Goal: Information Seeking & Learning: Learn about a topic

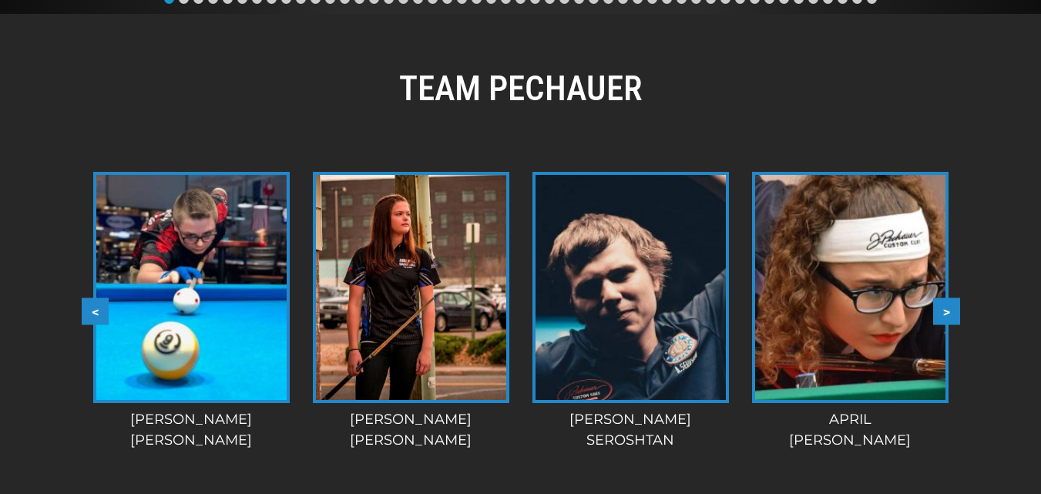
scroll to position [1483, 0]
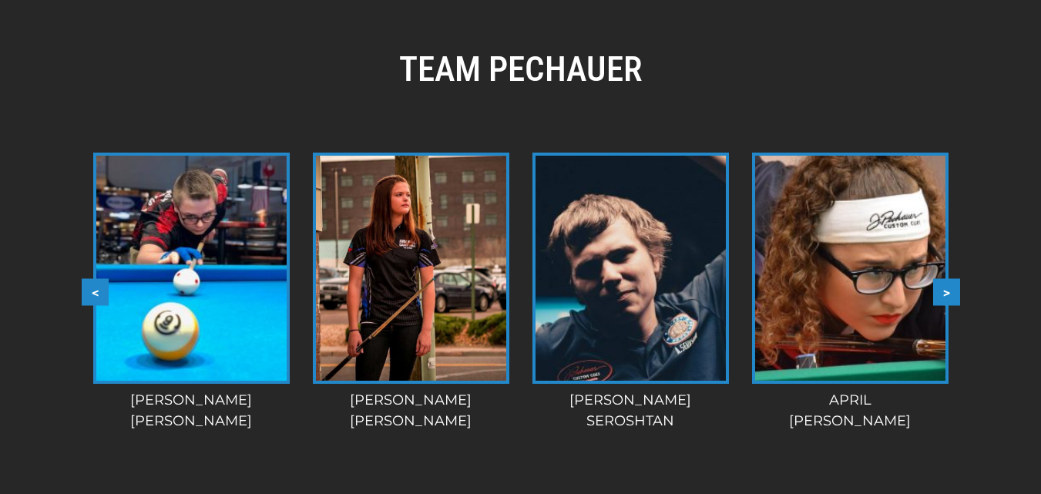
click at [944, 279] on button ">" at bounding box center [946, 292] width 27 height 27
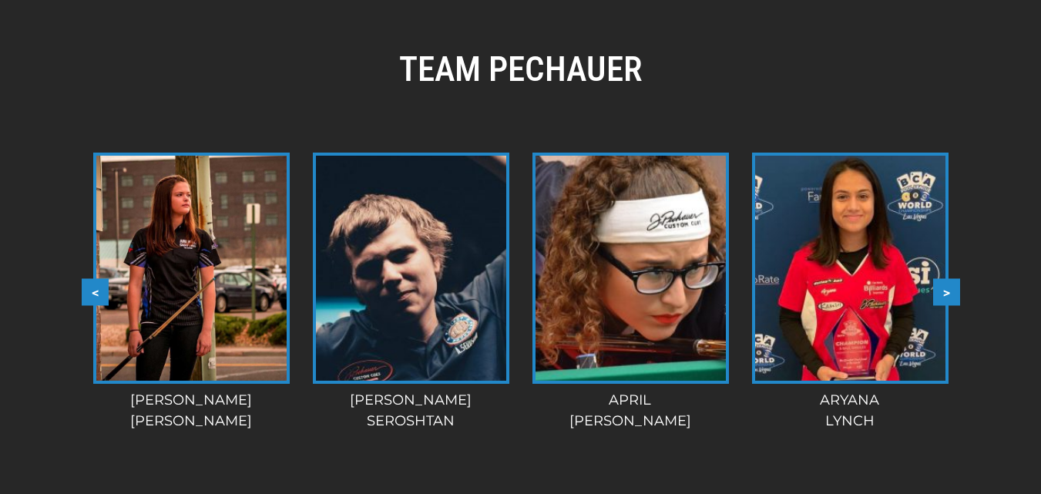
click at [944, 279] on button ">" at bounding box center [946, 292] width 27 height 27
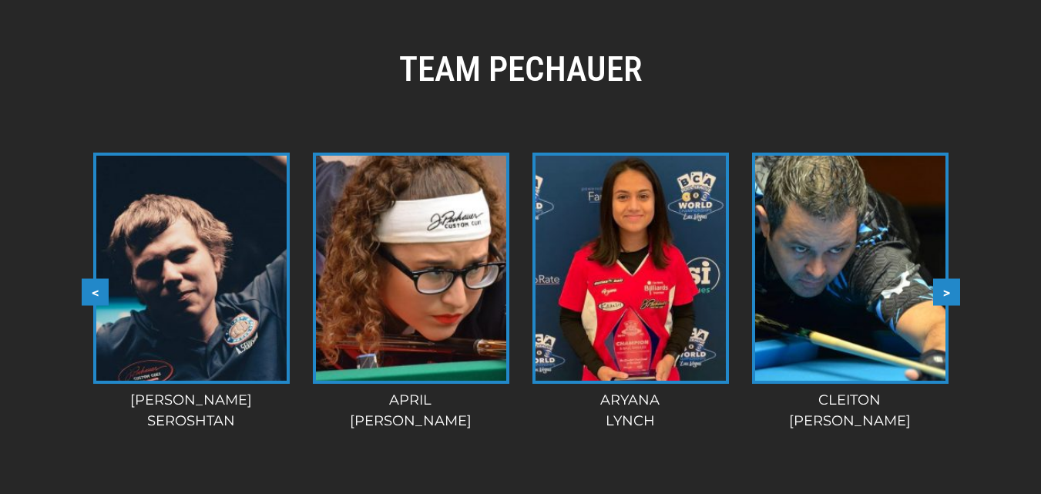
click at [944, 279] on button ">" at bounding box center [946, 292] width 27 height 27
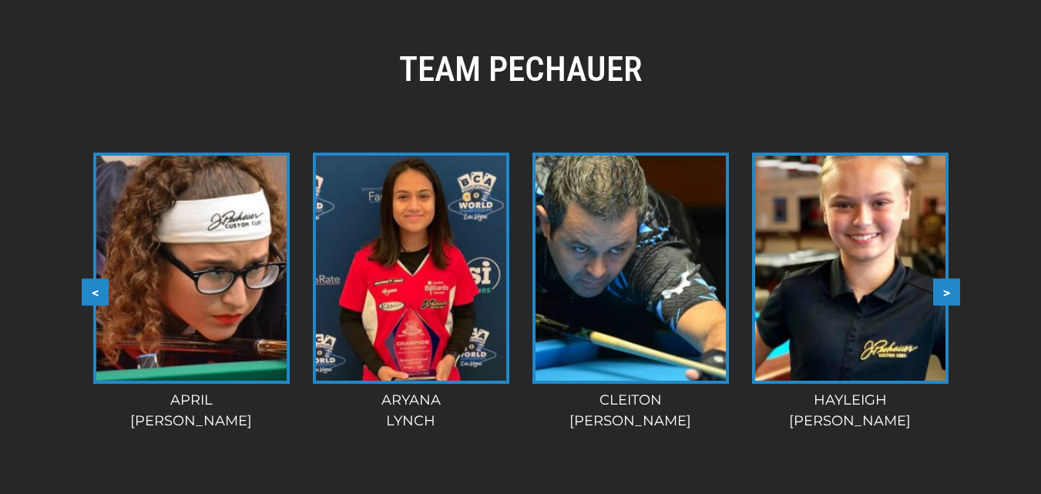
click at [944, 279] on button ">" at bounding box center [946, 292] width 27 height 27
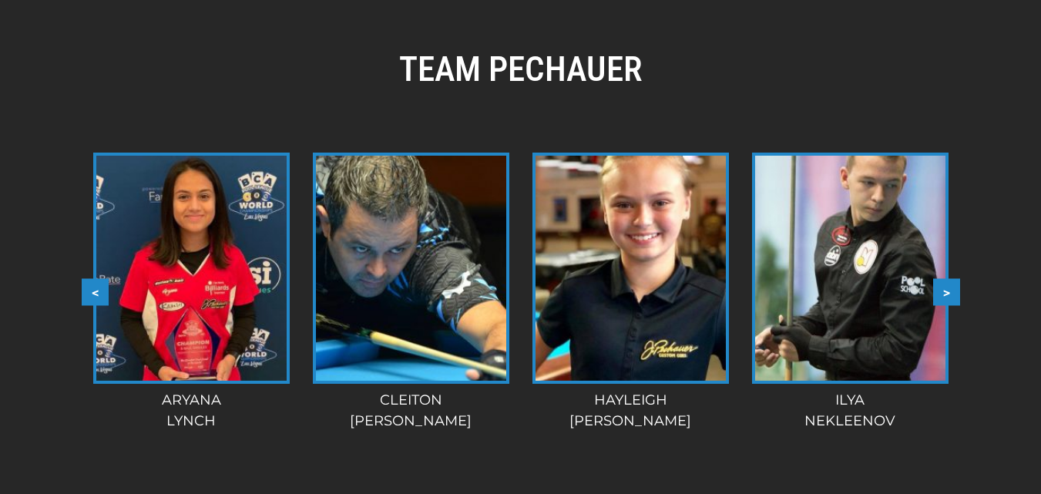
click at [944, 279] on button ">" at bounding box center [946, 292] width 27 height 27
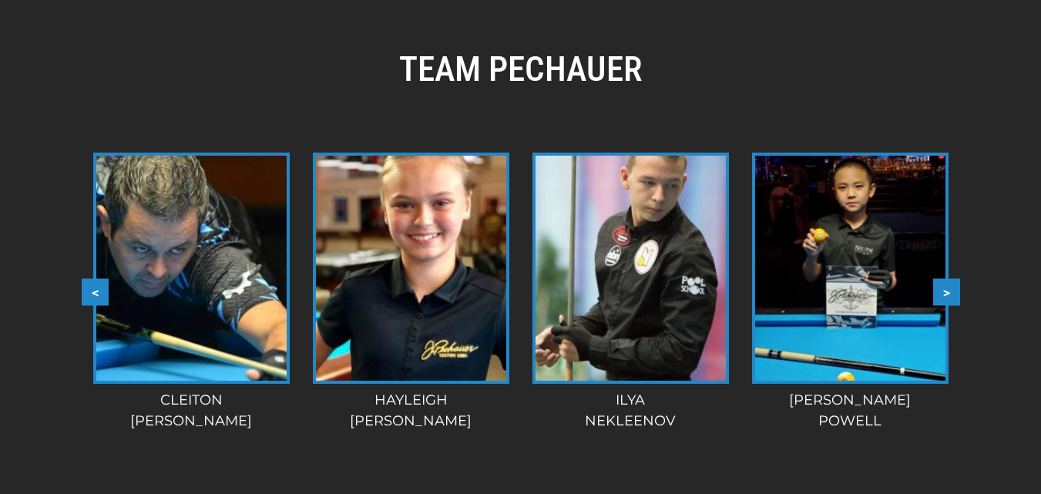
click at [944, 279] on button ">" at bounding box center [946, 292] width 27 height 27
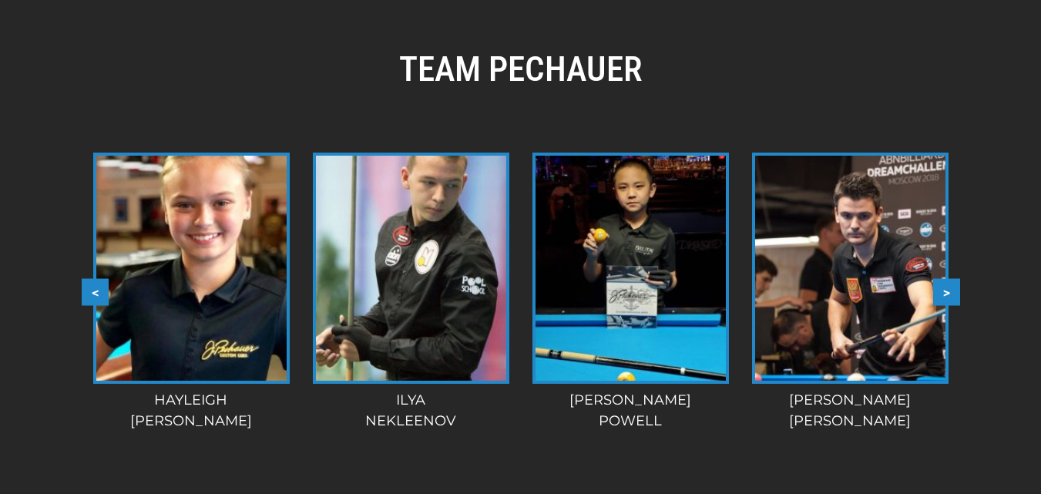
click at [944, 279] on button ">" at bounding box center [946, 292] width 27 height 27
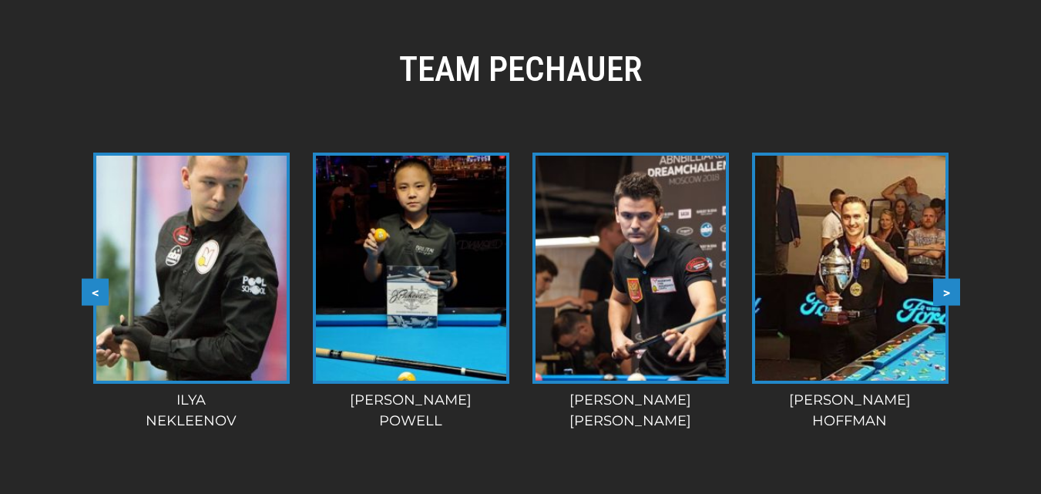
click at [944, 279] on button ">" at bounding box center [946, 292] width 27 height 27
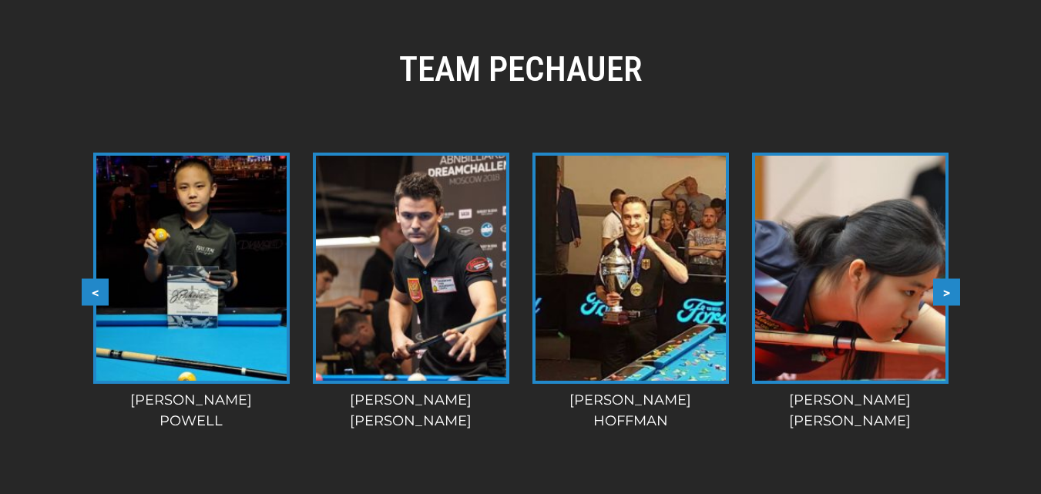
click at [944, 279] on button ">" at bounding box center [946, 292] width 27 height 27
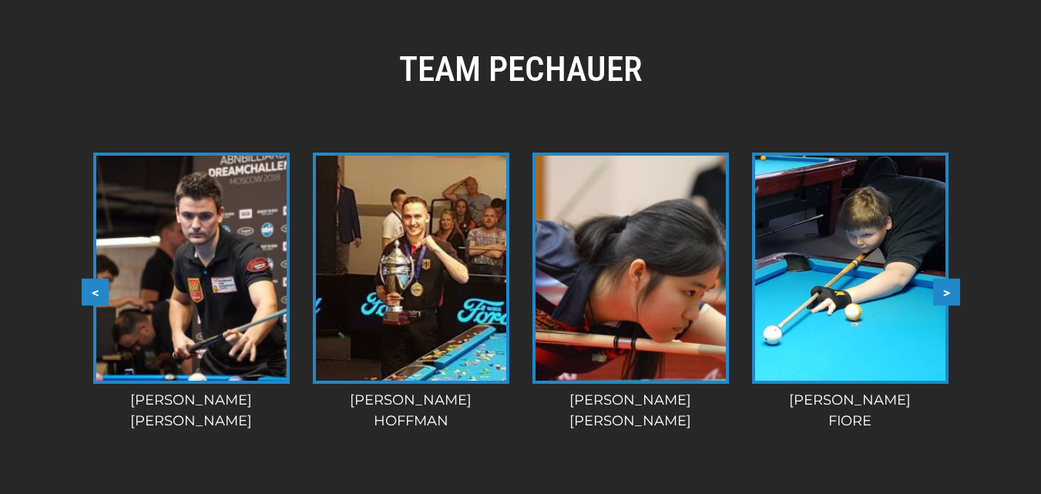
click at [944, 279] on button ">" at bounding box center [946, 292] width 27 height 27
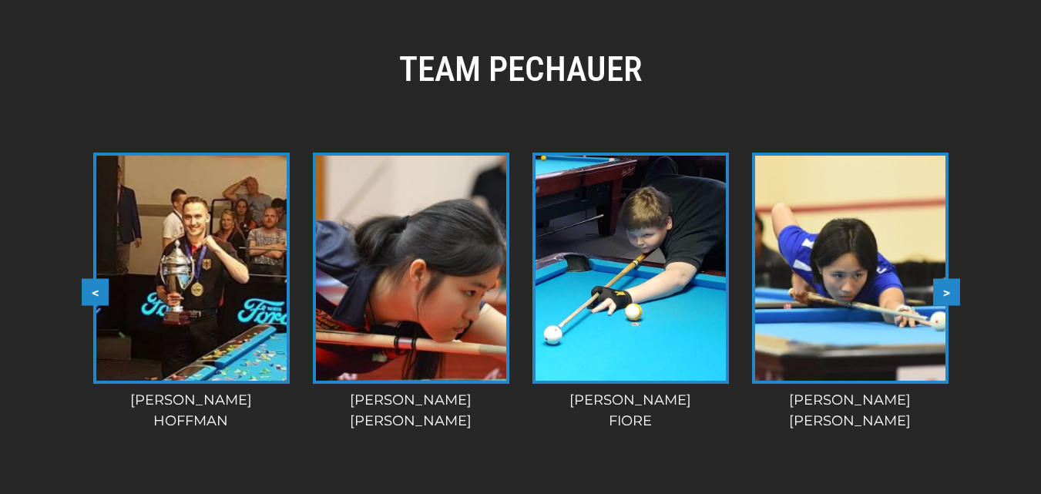
click at [944, 279] on button ">" at bounding box center [946, 292] width 27 height 27
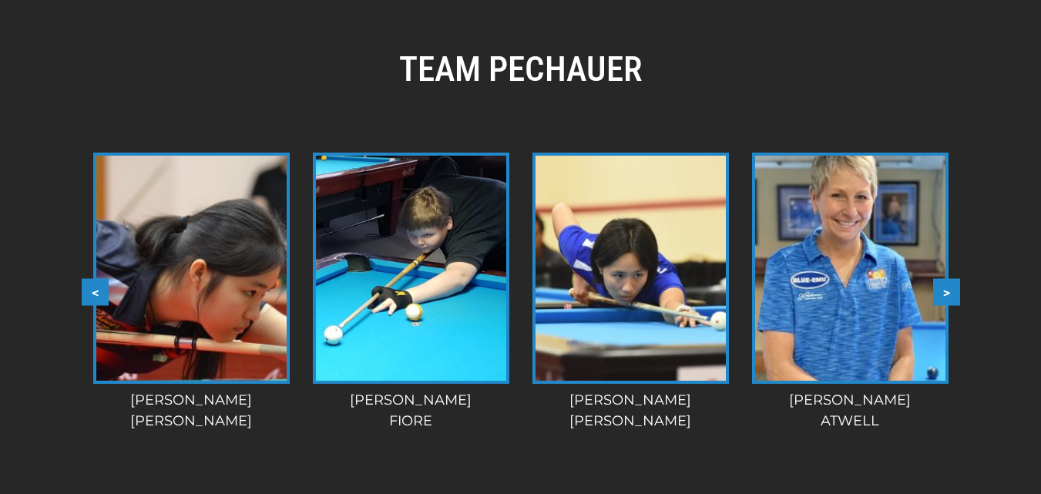
click at [944, 279] on button ">" at bounding box center [946, 292] width 27 height 27
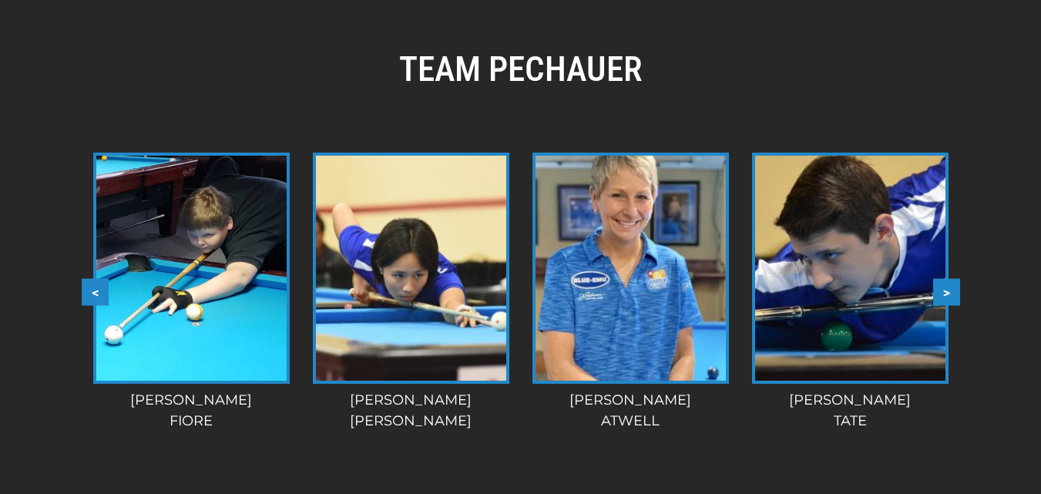
click at [944, 279] on button ">" at bounding box center [946, 292] width 27 height 27
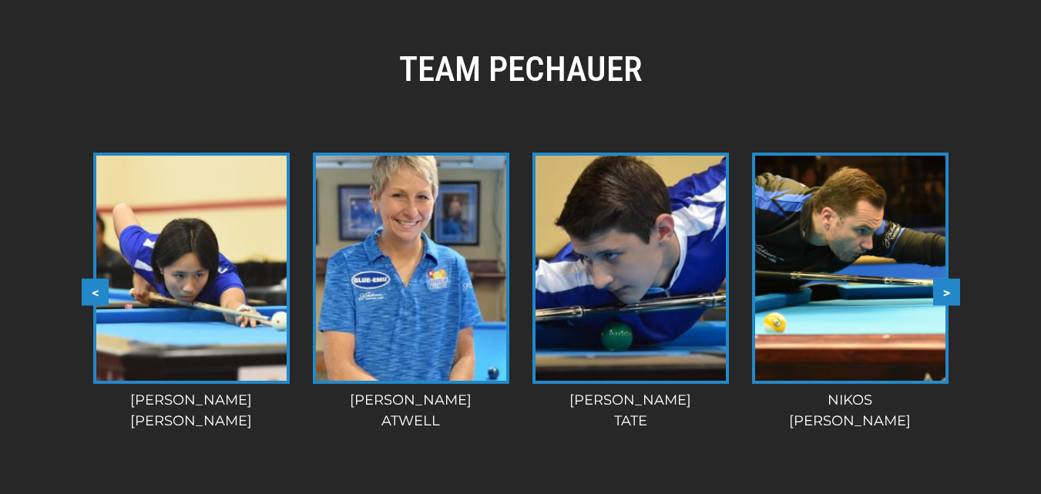
click at [944, 279] on button ">" at bounding box center [946, 292] width 27 height 27
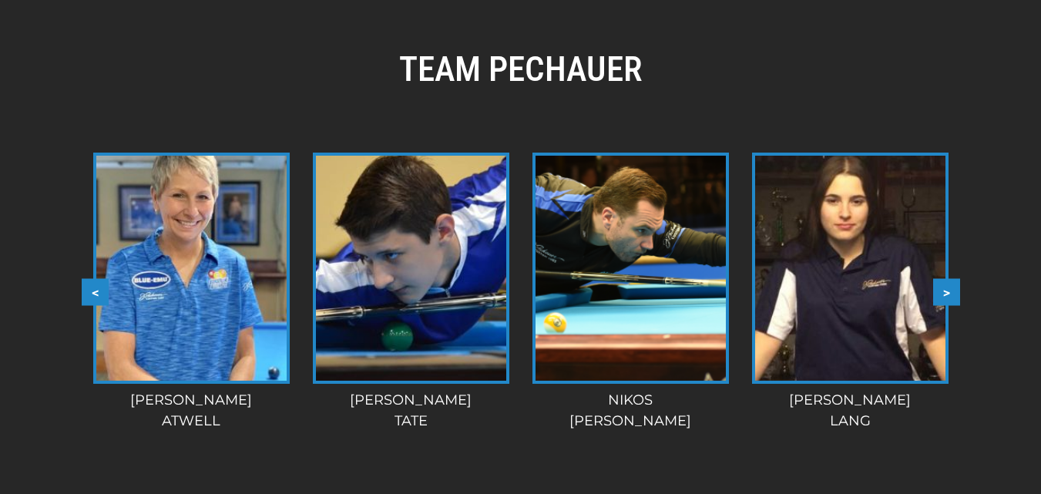
click at [944, 279] on button ">" at bounding box center [946, 292] width 27 height 27
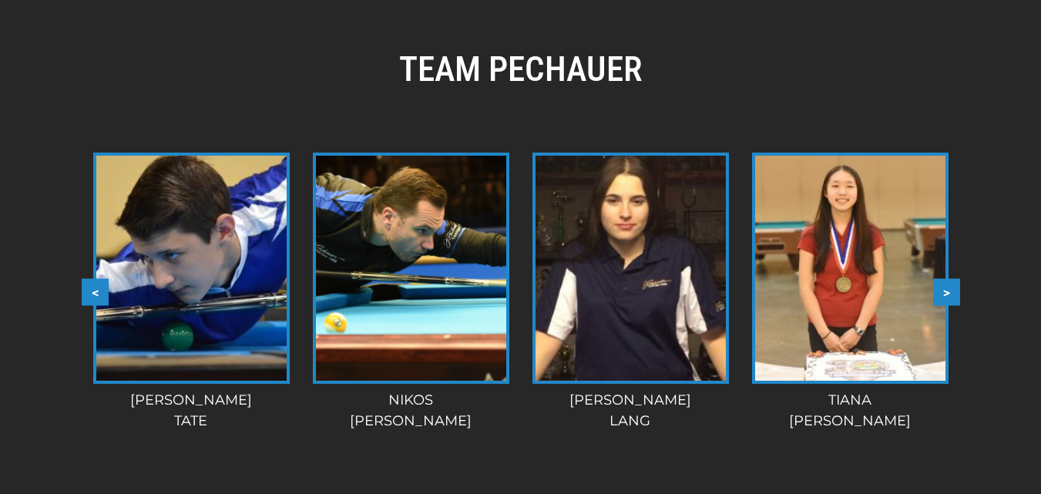
click at [944, 279] on button ">" at bounding box center [946, 292] width 27 height 27
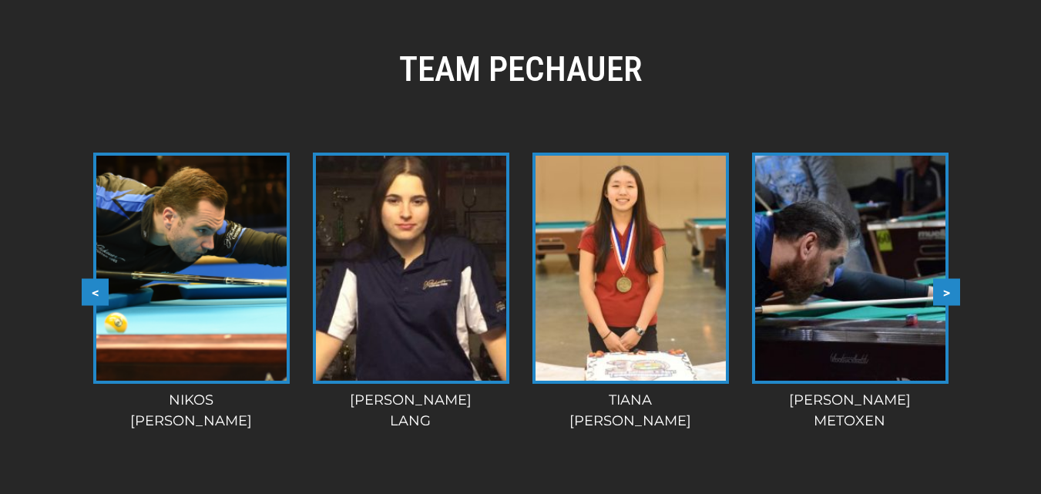
click at [944, 279] on button ">" at bounding box center [946, 292] width 27 height 27
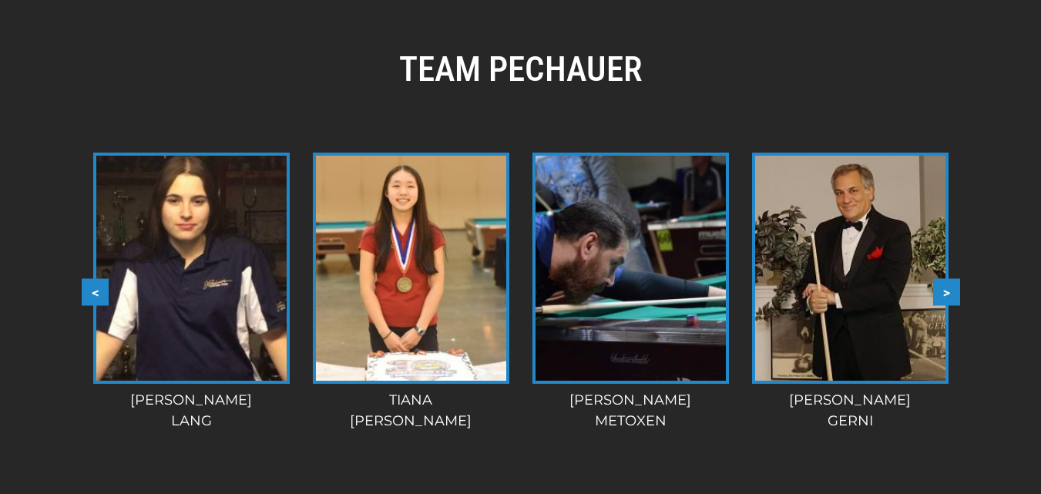
click at [944, 279] on button ">" at bounding box center [946, 292] width 27 height 27
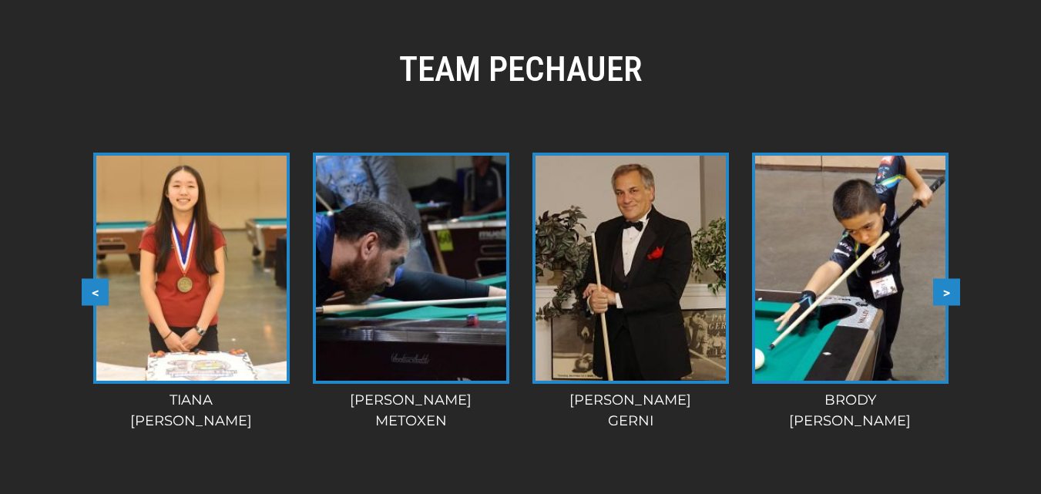
click at [944, 279] on button ">" at bounding box center [946, 292] width 27 height 27
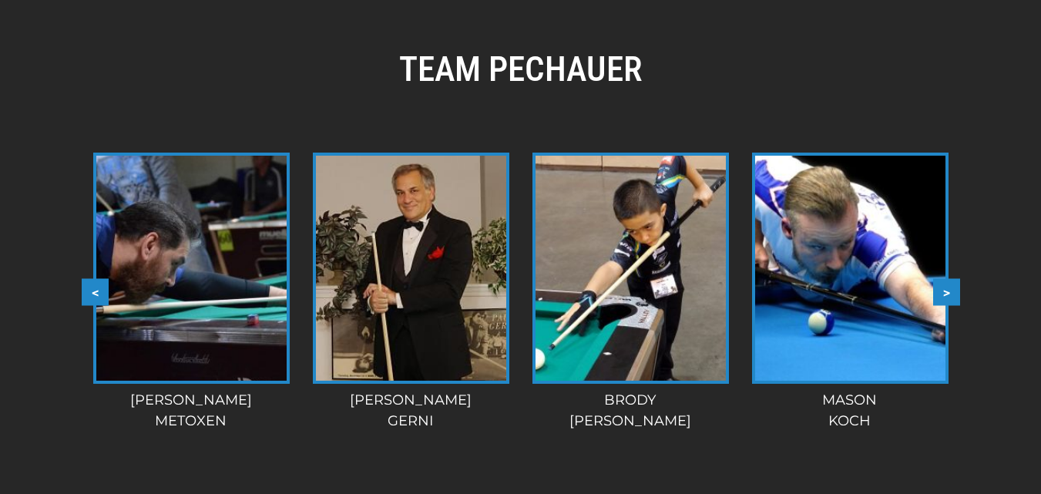
click at [944, 279] on button ">" at bounding box center [946, 292] width 27 height 27
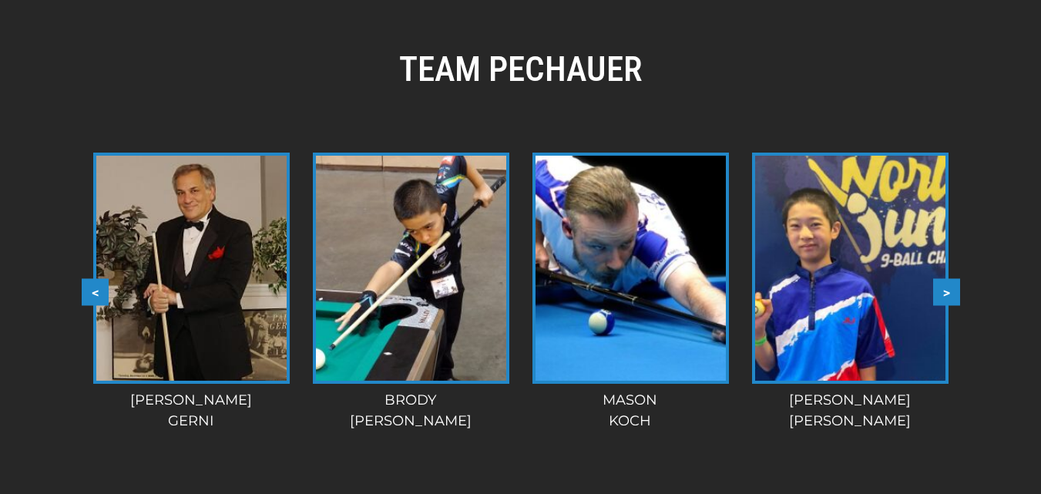
click at [944, 279] on button ">" at bounding box center [946, 292] width 27 height 27
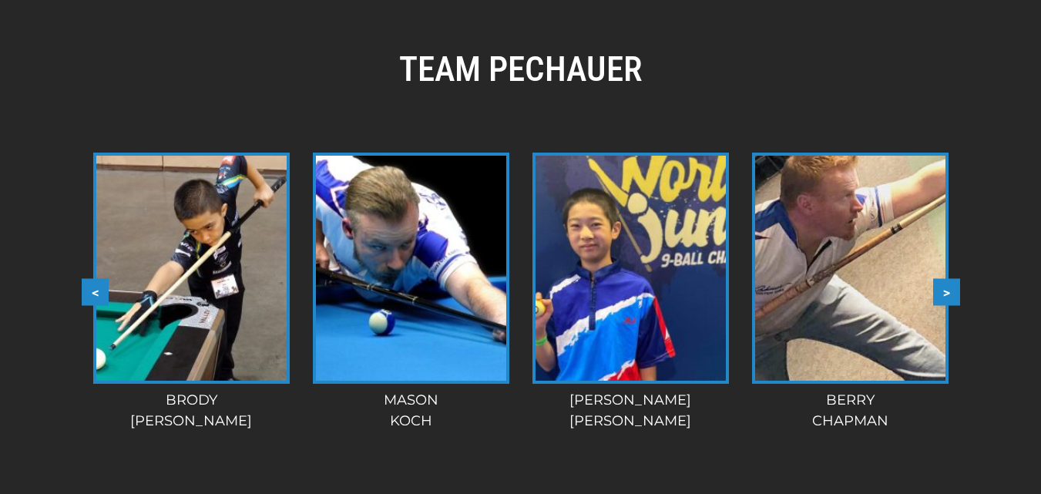
click at [944, 279] on button ">" at bounding box center [946, 292] width 27 height 27
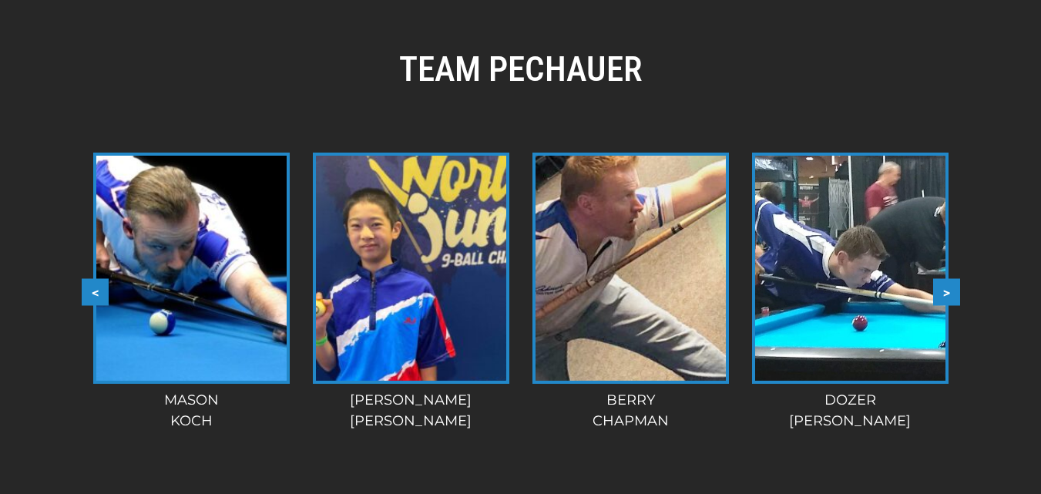
click at [944, 279] on button ">" at bounding box center [946, 292] width 27 height 27
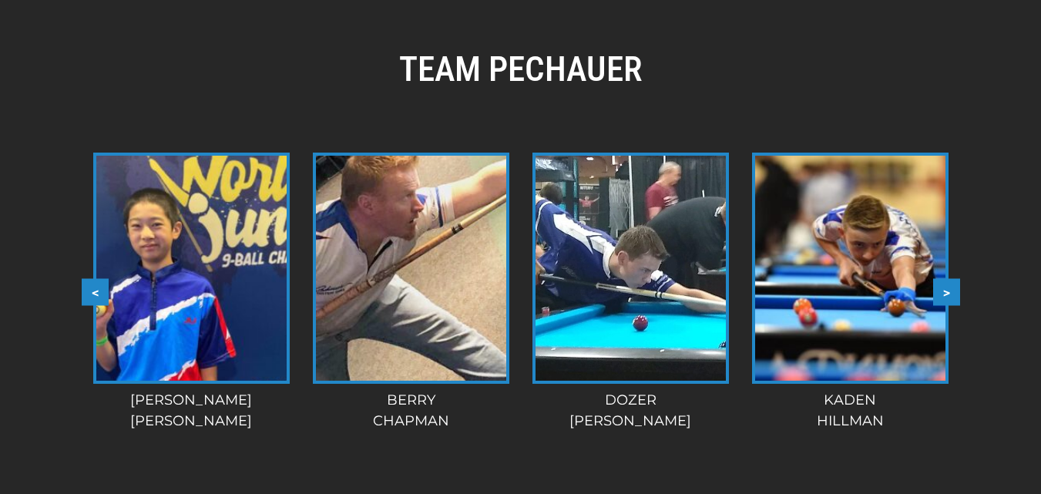
click at [944, 279] on button ">" at bounding box center [946, 292] width 27 height 27
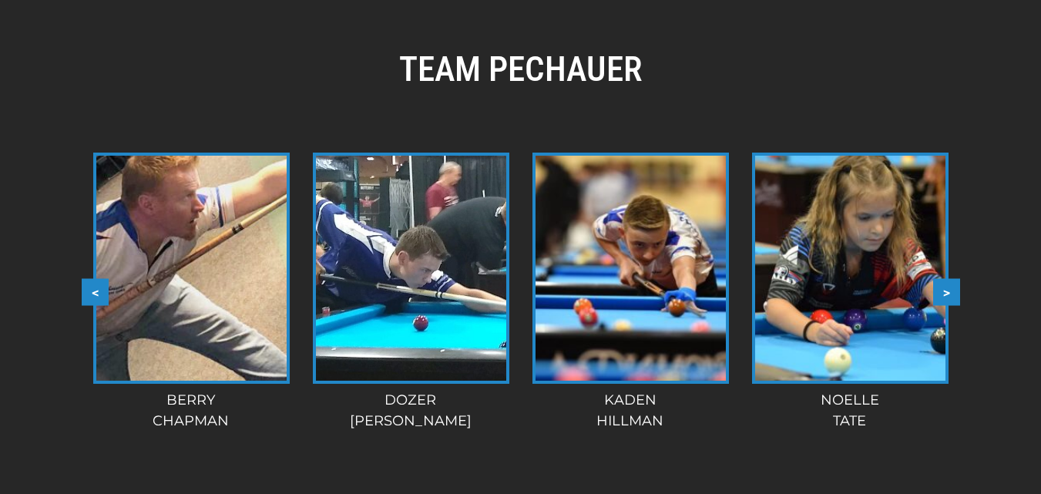
click at [944, 279] on button ">" at bounding box center [946, 292] width 27 height 27
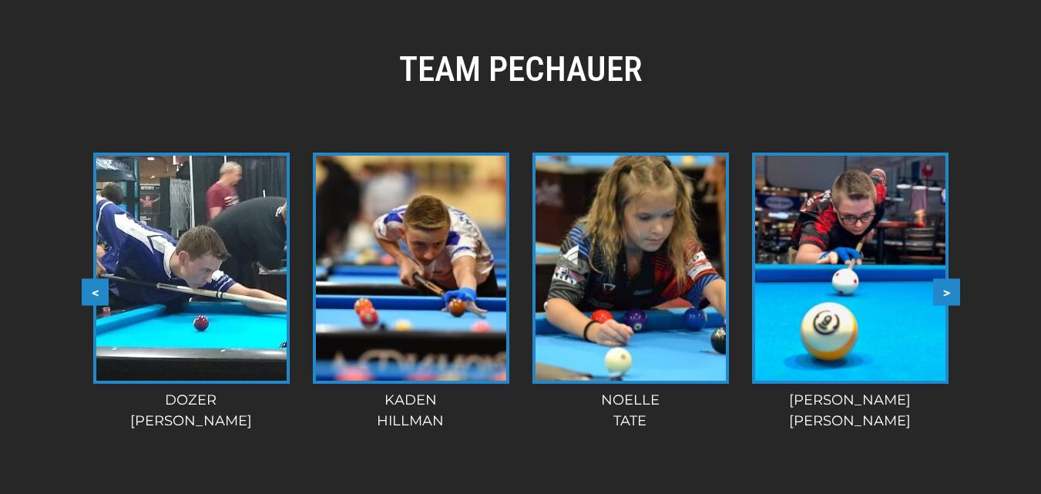
click at [944, 279] on button ">" at bounding box center [946, 292] width 27 height 27
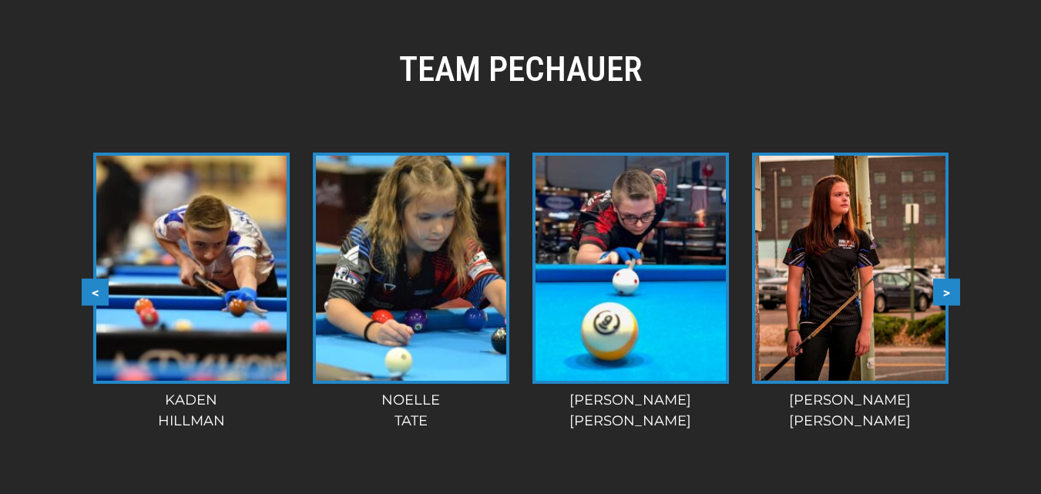
click at [944, 279] on button ">" at bounding box center [946, 292] width 27 height 27
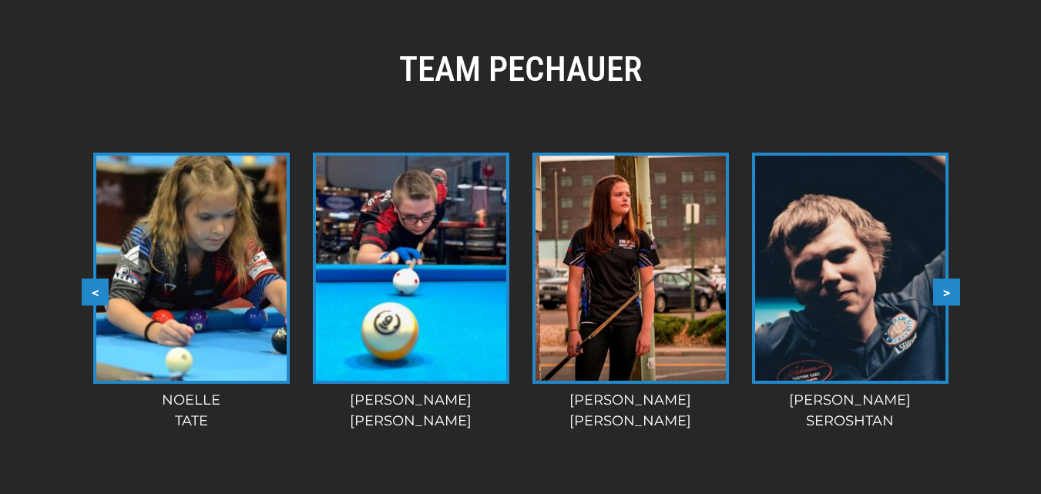
click at [944, 279] on button ">" at bounding box center [946, 292] width 27 height 27
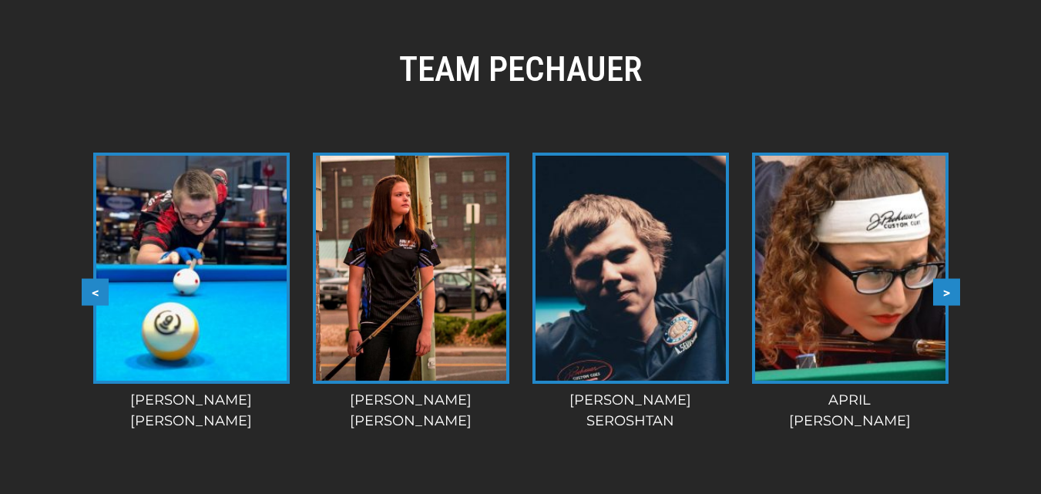
click at [944, 279] on button ">" at bounding box center [946, 292] width 27 height 27
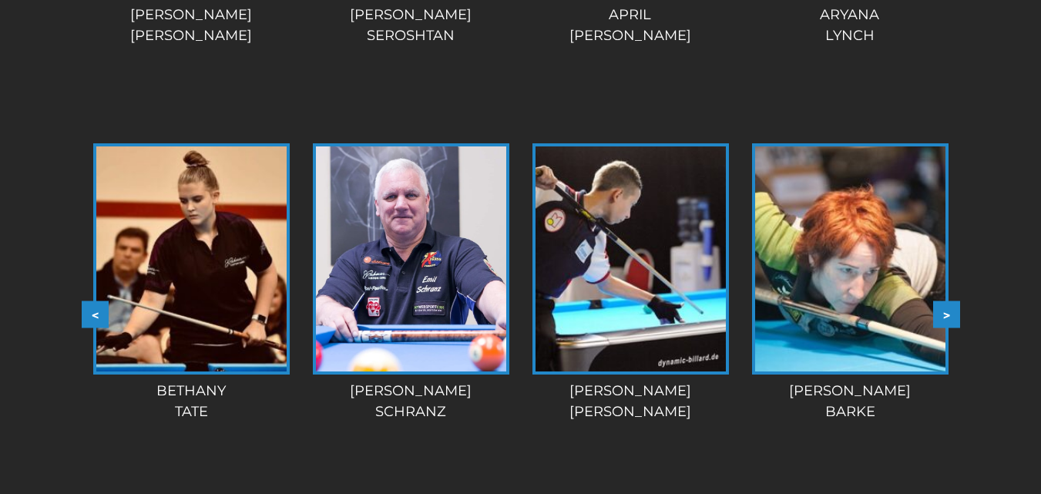
scroll to position [1862, 0]
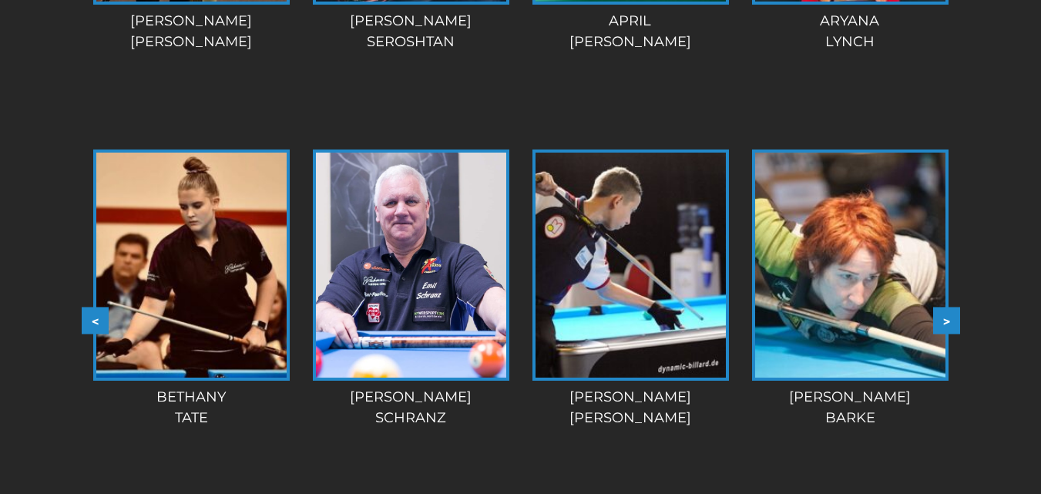
click at [944, 307] on button ">" at bounding box center [946, 320] width 27 height 27
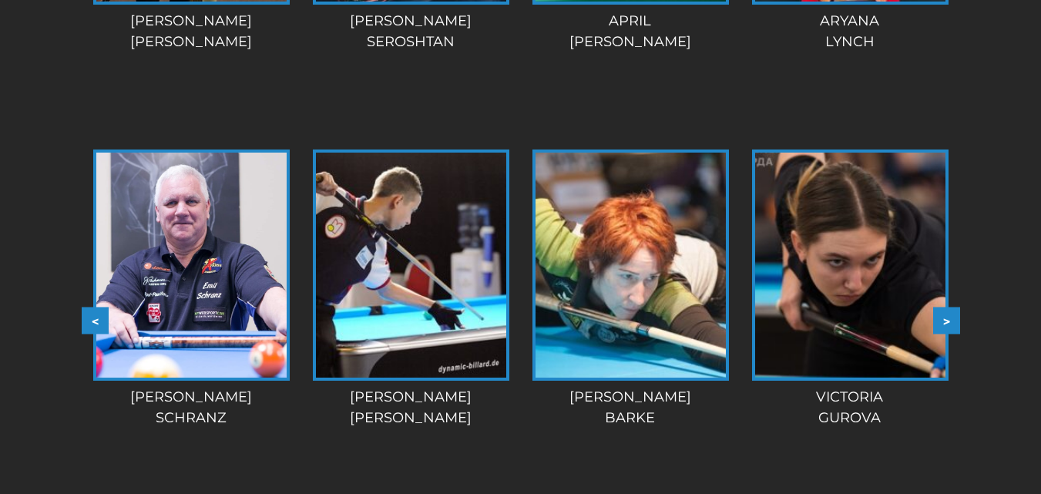
click at [944, 307] on button ">" at bounding box center [946, 320] width 27 height 27
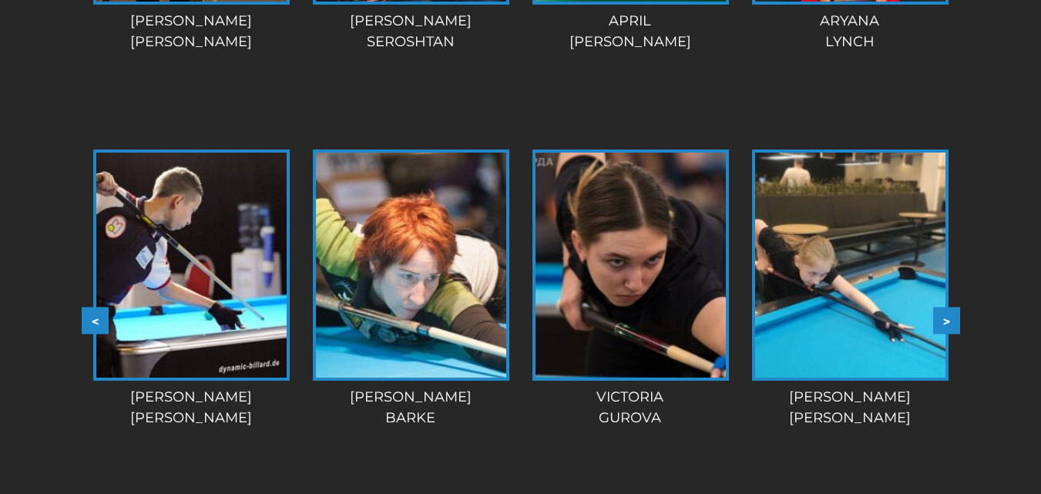
click at [944, 307] on button ">" at bounding box center [946, 320] width 27 height 27
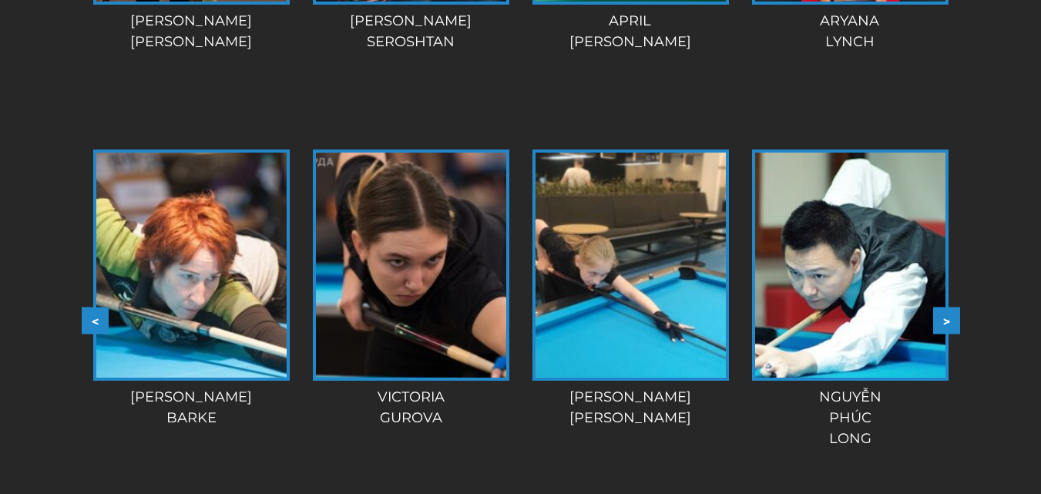
click at [944, 307] on button ">" at bounding box center [946, 320] width 27 height 27
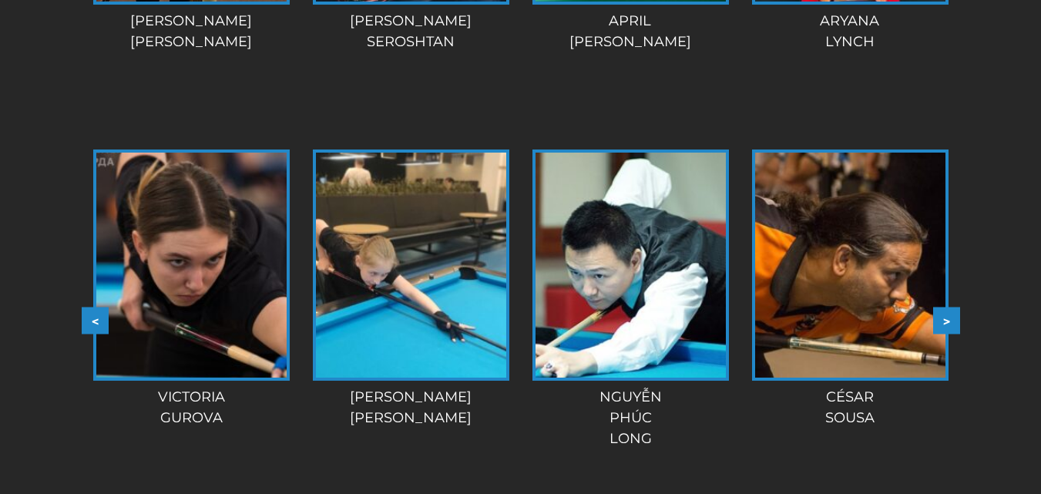
click at [944, 307] on button ">" at bounding box center [946, 320] width 27 height 27
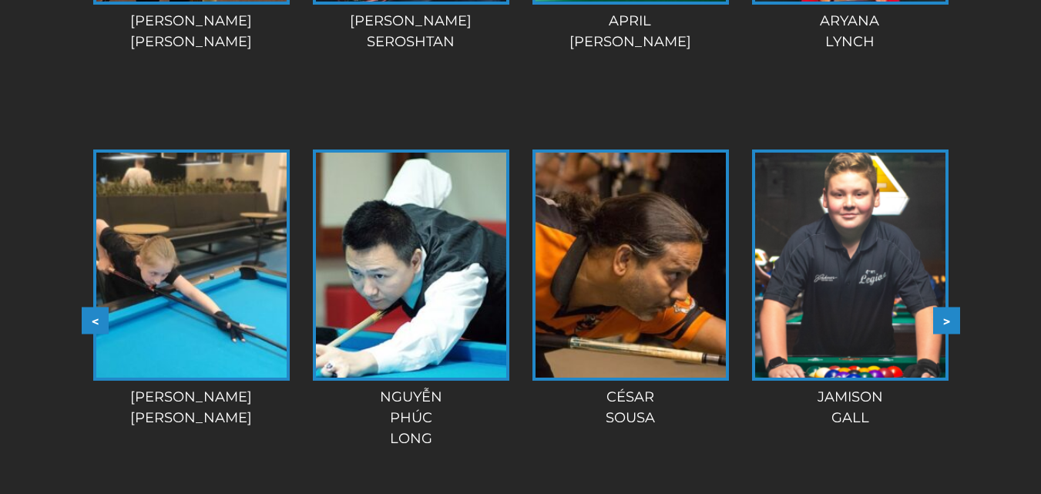
click at [944, 307] on button ">" at bounding box center [946, 320] width 27 height 27
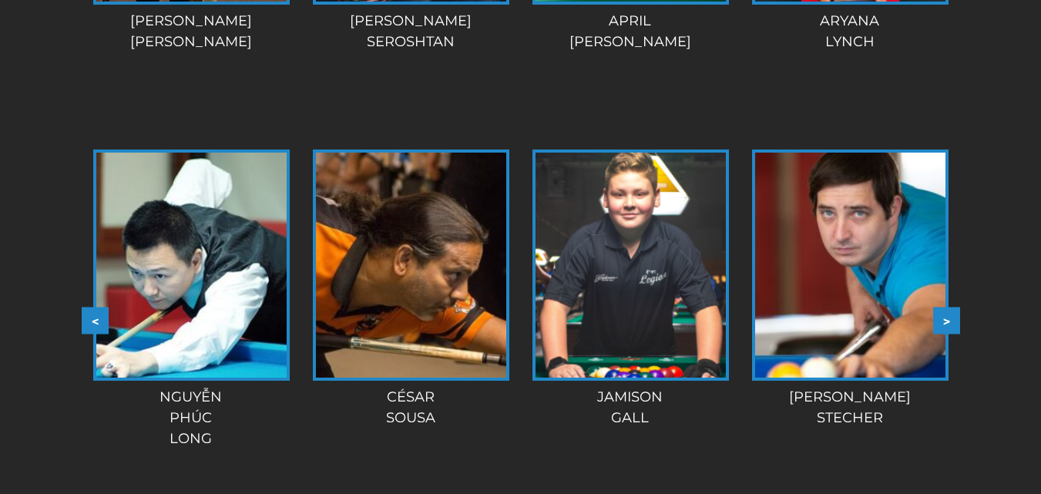
click at [944, 307] on button ">" at bounding box center [946, 320] width 27 height 27
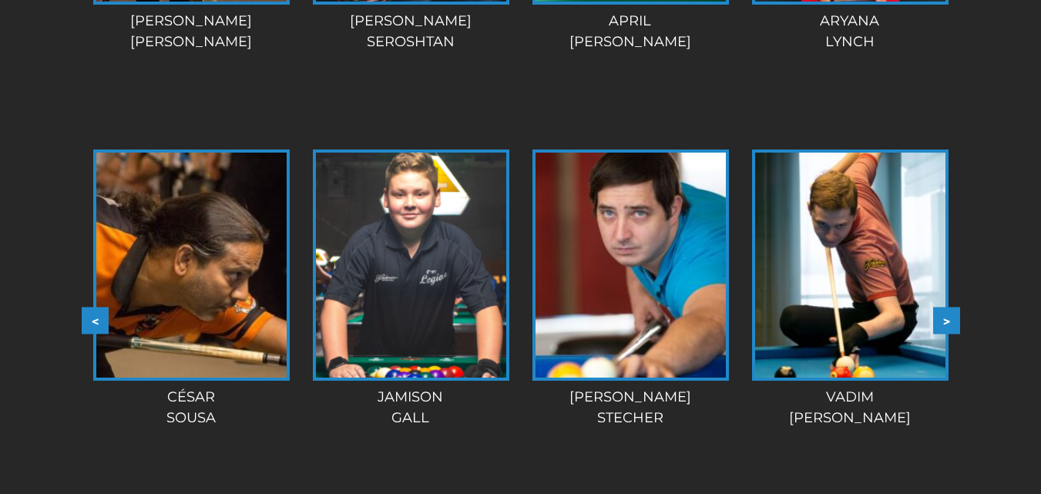
click at [944, 307] on button ">" at bounding box center [946, 320] width 27 height 27
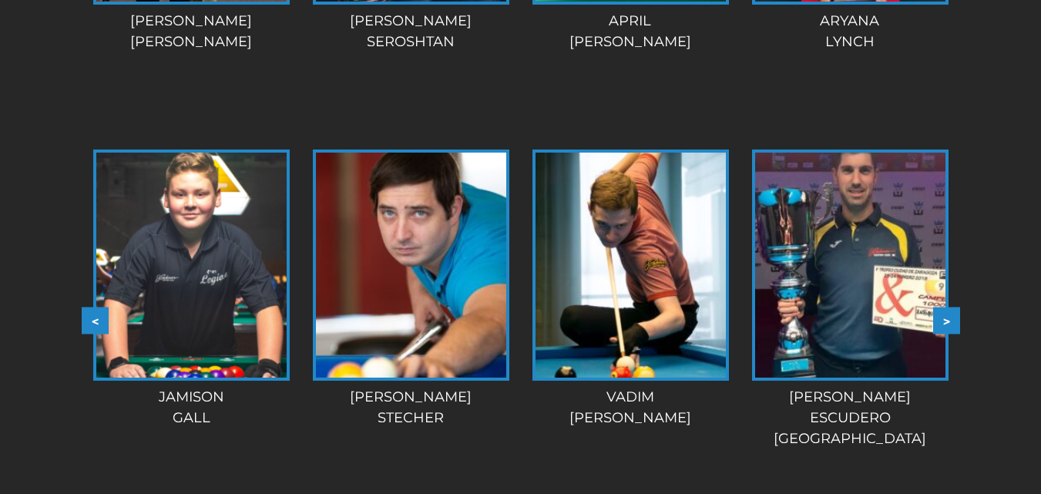
click at [944, 307] on button ">" at bounding box center [946, 320] width 27 height 27
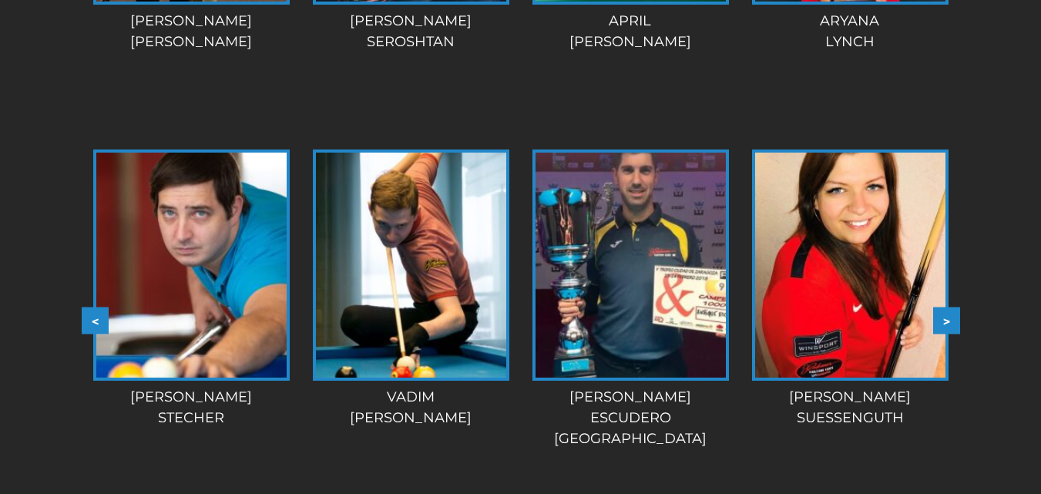
click at [944, 307] on button ">" at bounding box center [946, 320] width 27 height 27
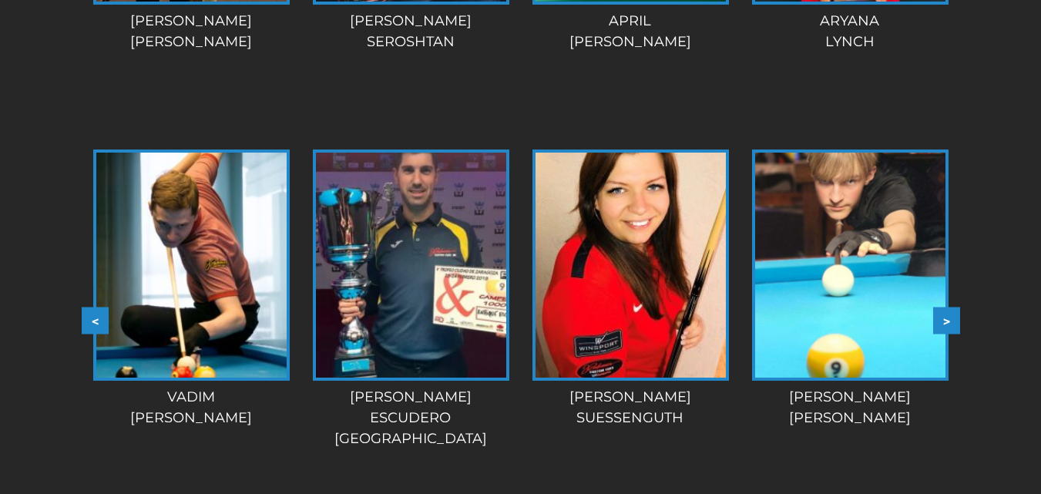
click at [944, 307] on button ">" at bounding box center [946, 320] width 27 height 27
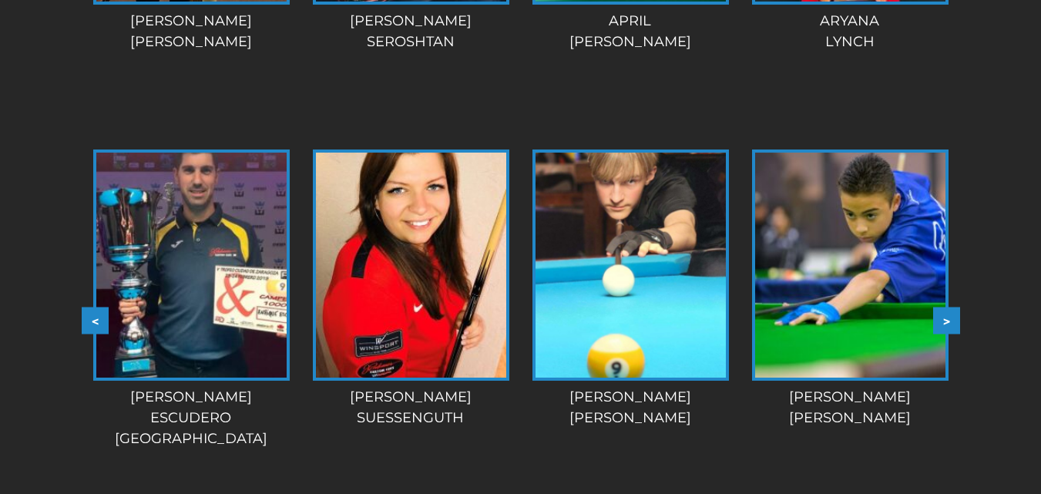
click at [944, 307] on button ">" at bounding box center [946, 320] width 27 height 27
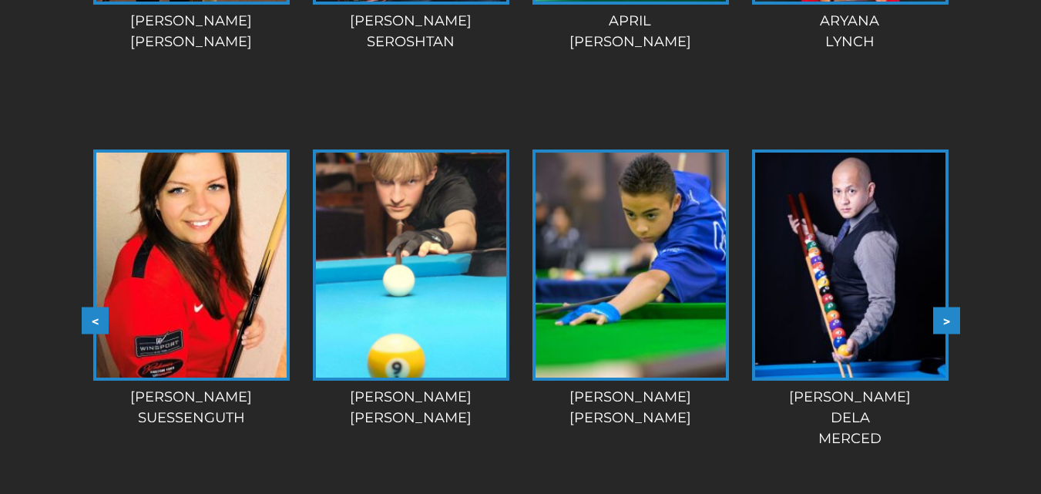
click at [944, 307] on button ">" at bounding box center [946, 320] width 27 height 27
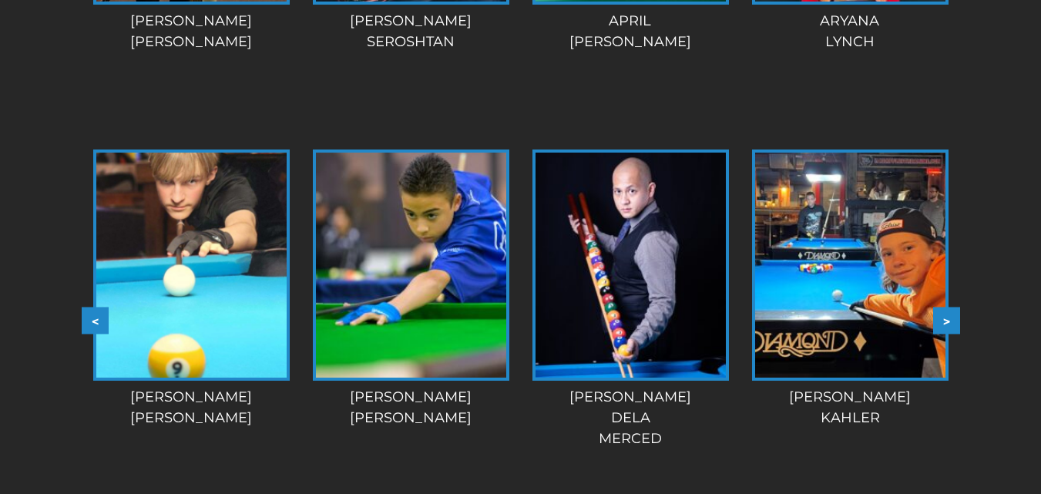
click at [944, 307] on button ">" at bounding box center [946, 320] width 27 height 27
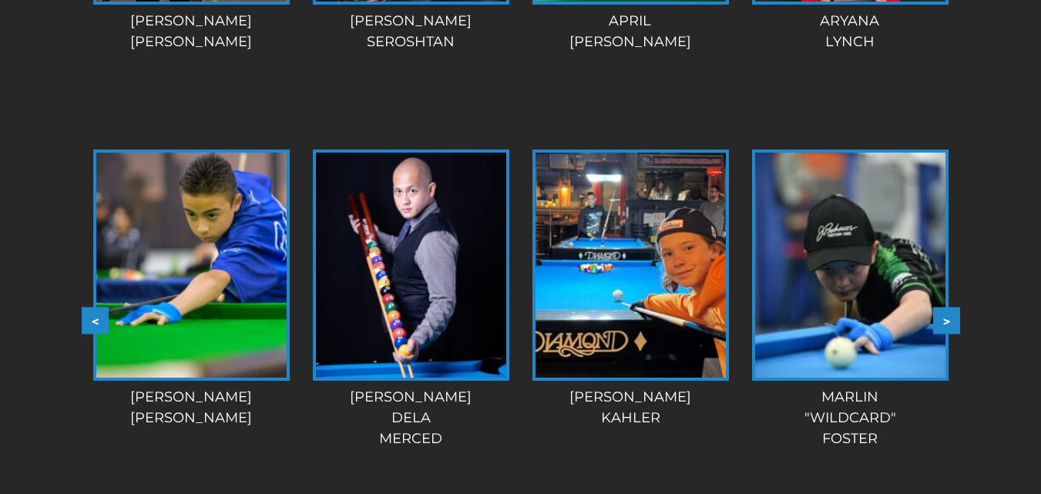
click at [944, 307] on button ">" at bounding box center [946, 320] width 27 height 27
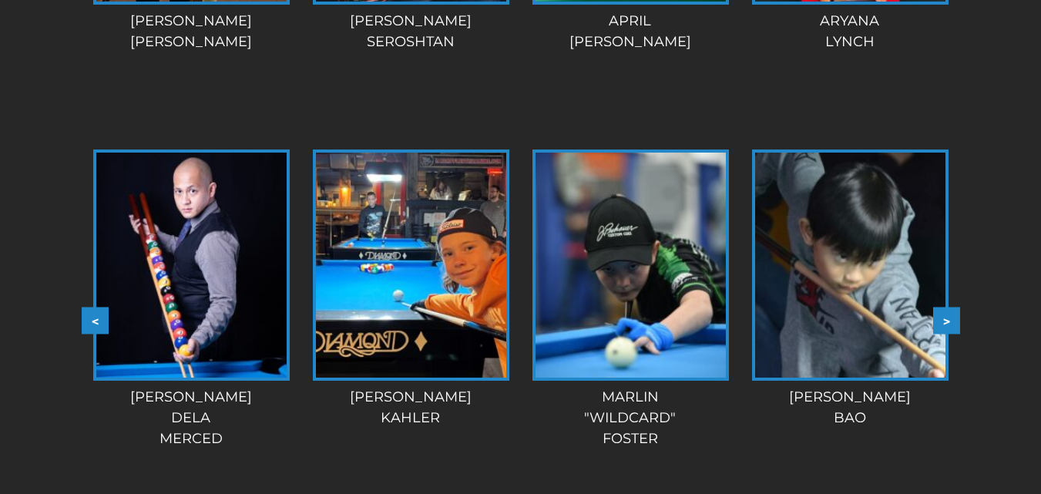
click at [944, 307] on button ">" at bounding box center [946, 320] width 27 height 27
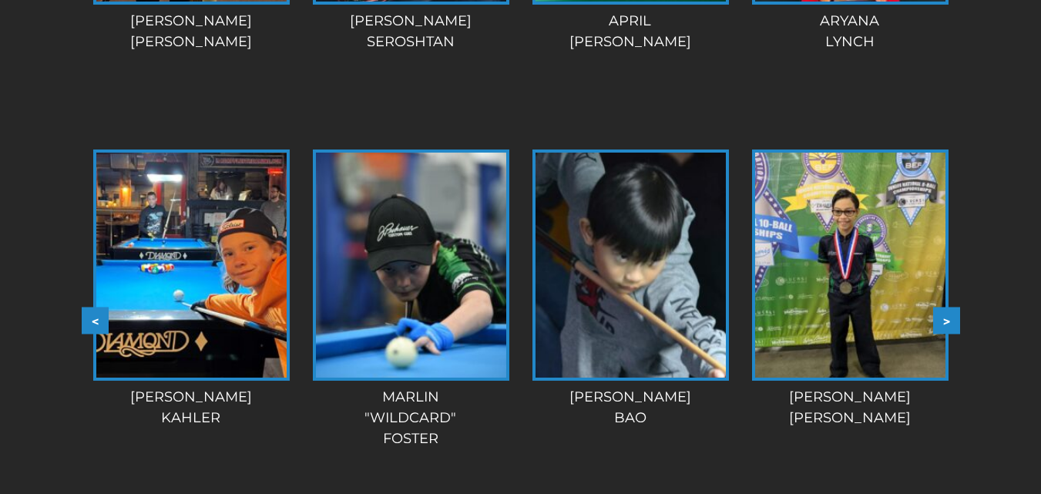
click at [944, 307] on button ">" at bounding box center [946, 320] width 27 height 27
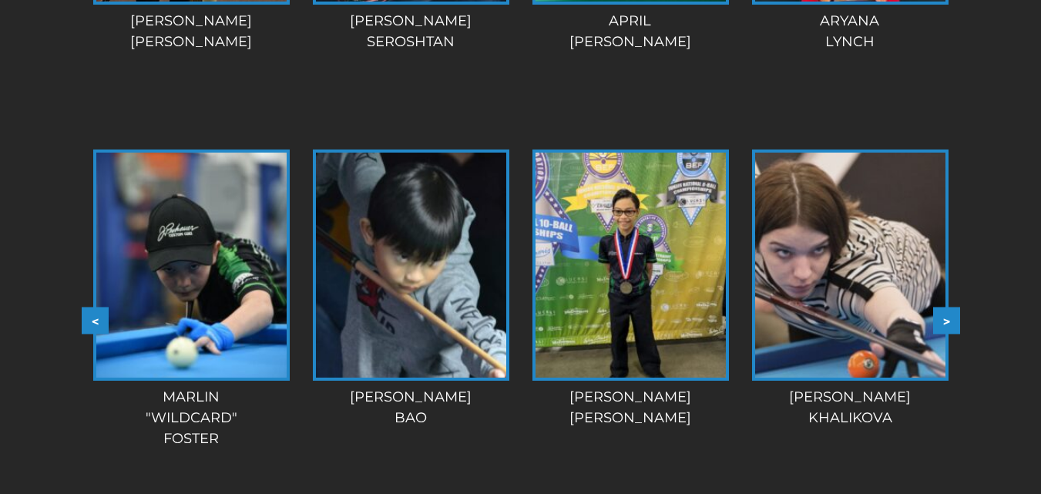
click at [944, 307] on button ">" at bounding box center [946, 320] width 27 height 27
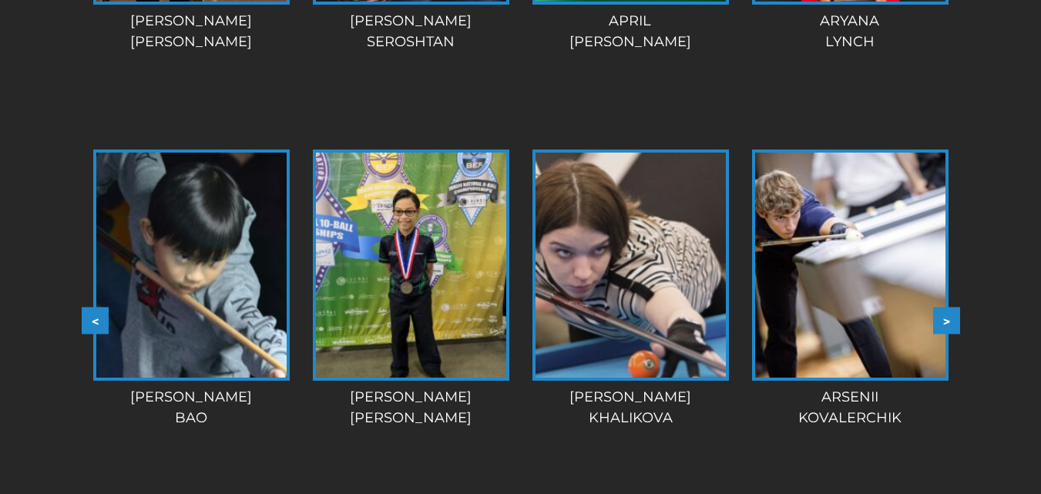
click at [944, 307] on button ">" at bounding box center [946, 320] width 27 height 27
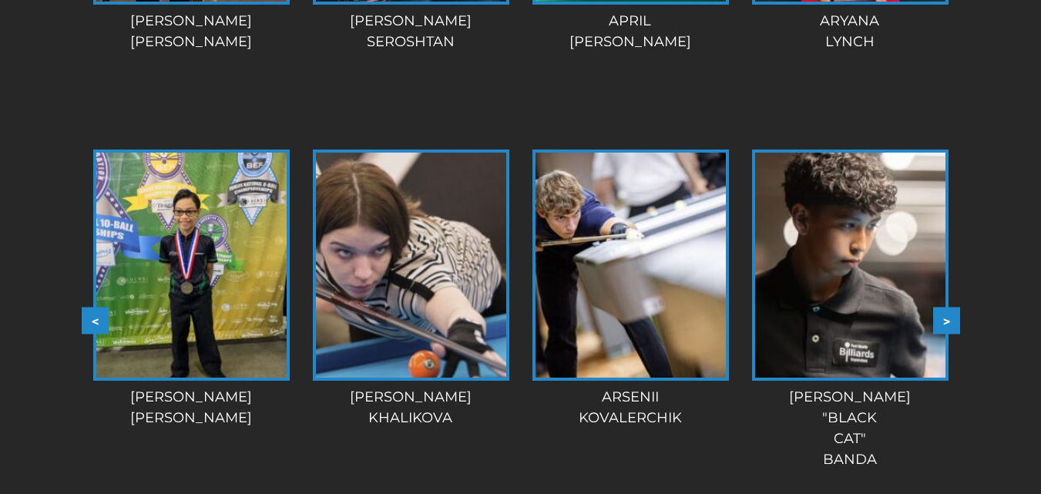
click at [944, 307] on button ">" at bounding box center [946, 320] width 27 height 27
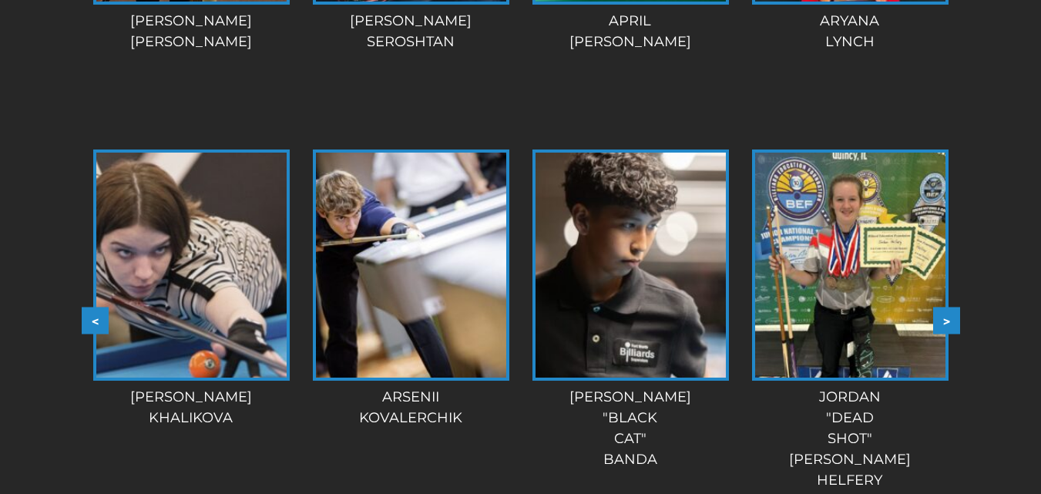
click at [944, 307] on button ">" at bounding box center [946, 320] width 27 height 27
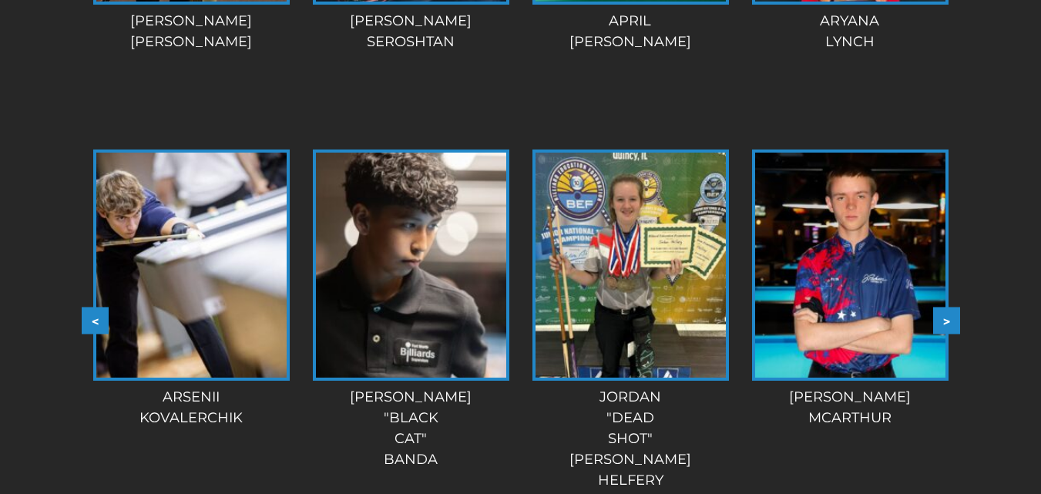
click at [944, 307] on button ">" at bounding box center [946, 320] width 27 height 27
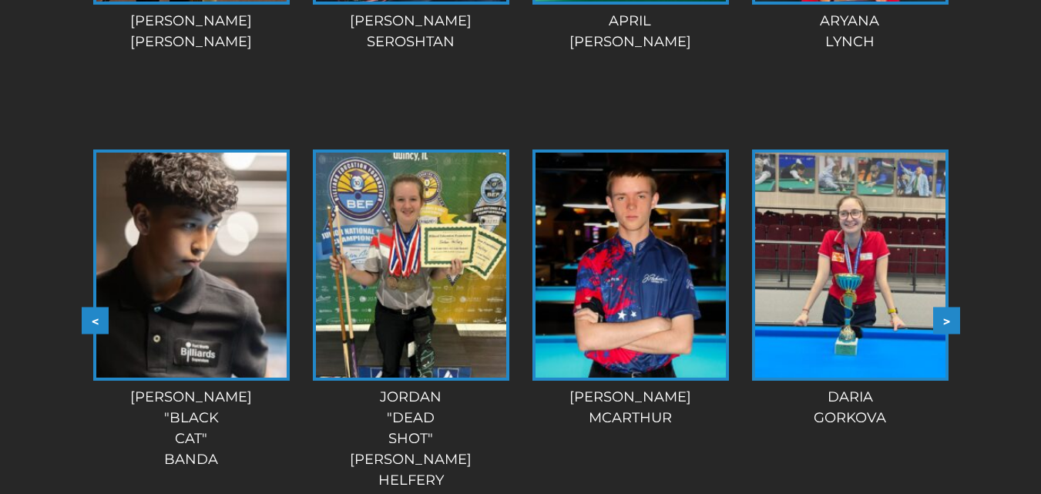
click at [944, 307] on button ">" at bounding box center [946, 320] width 27 height 27
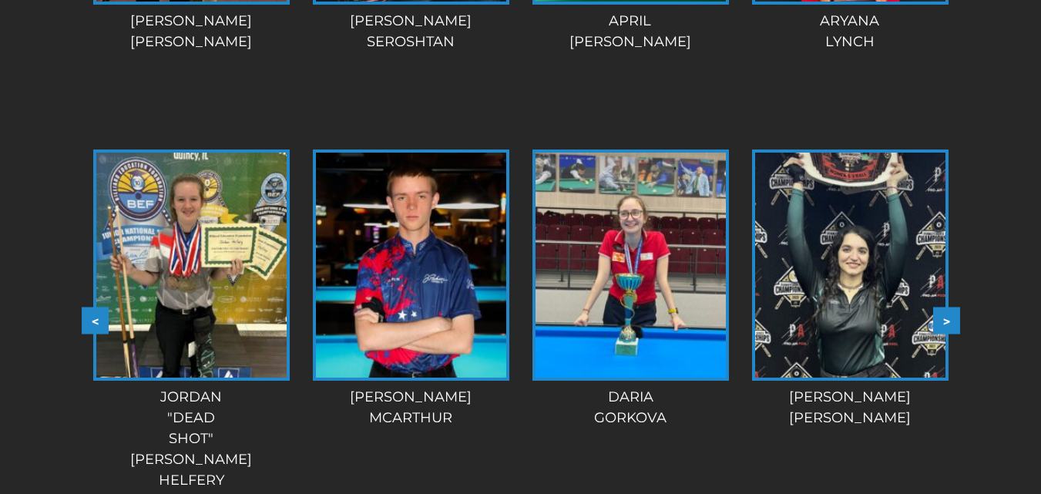
click at [944, 307] on button ">" at bounding box center [946, 320] width 27 height 27
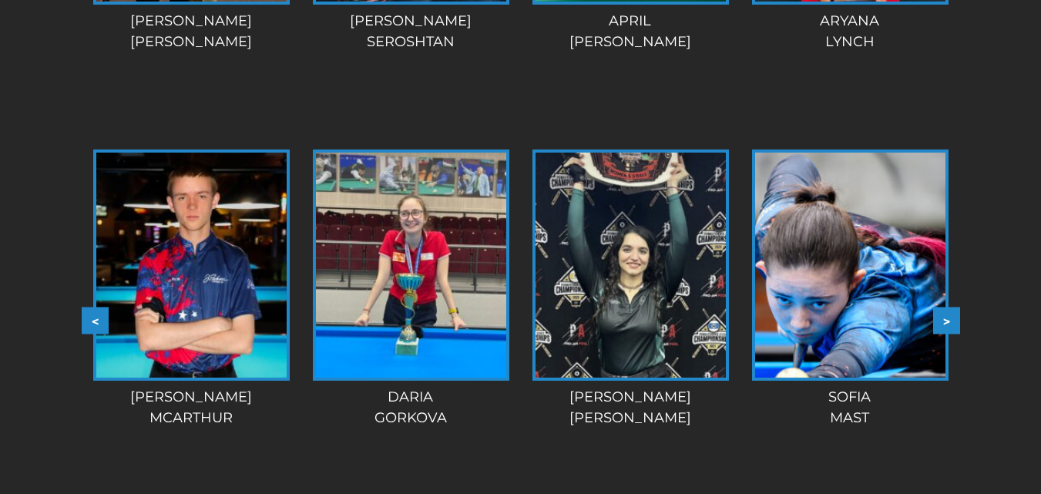
click at [944, 307] on button ">" at bounding box center [946, 320] width 27 height 27
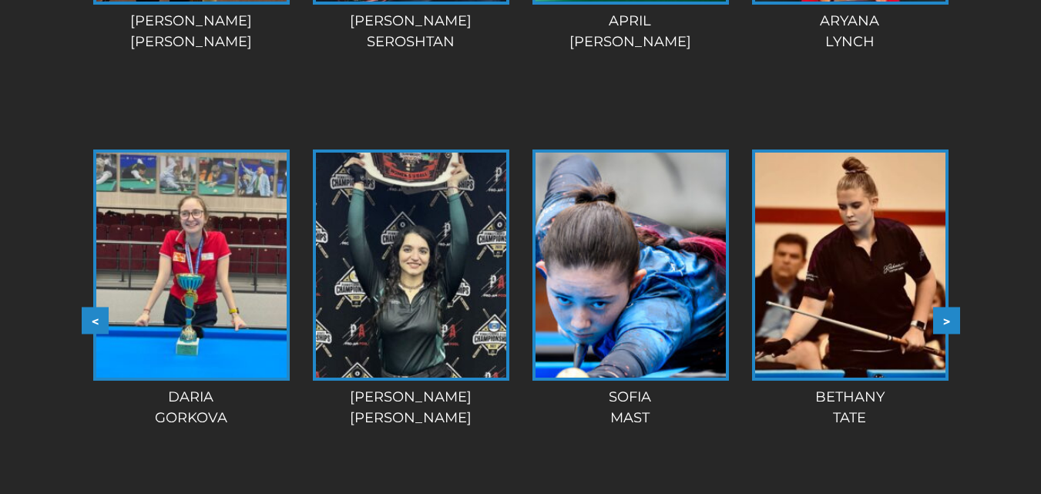
click at [944, 307] on button ">" at bounding box center [946, 320] width 27 height 27
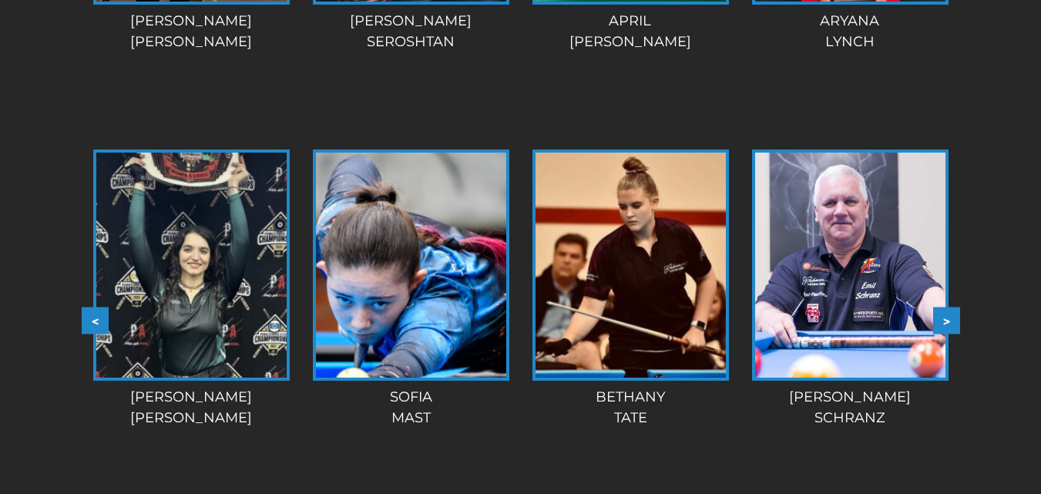
click at [944, 307] on button ">" at bounding box center [946, 320] width 27 height 27
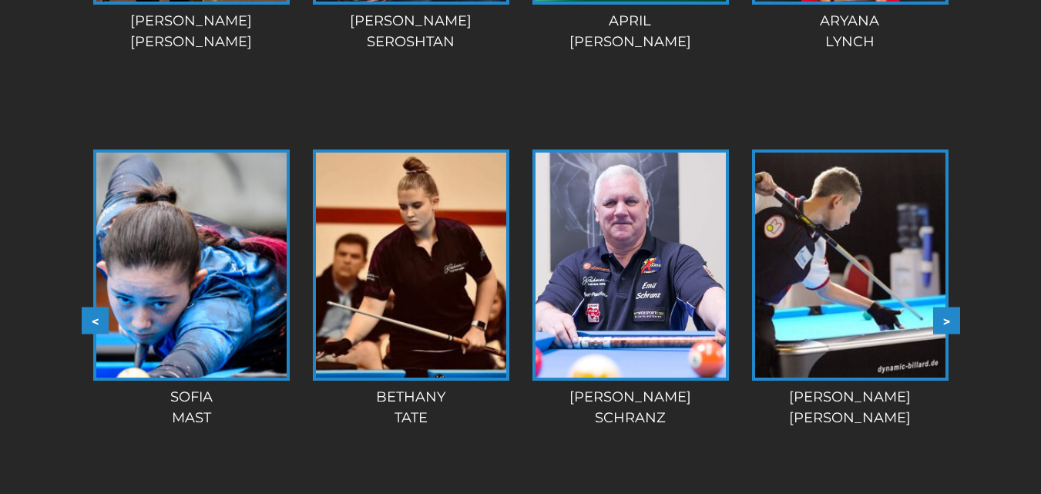
click at [944, 307] on button ">" at bounding box center [946, 320] width 27 height 27
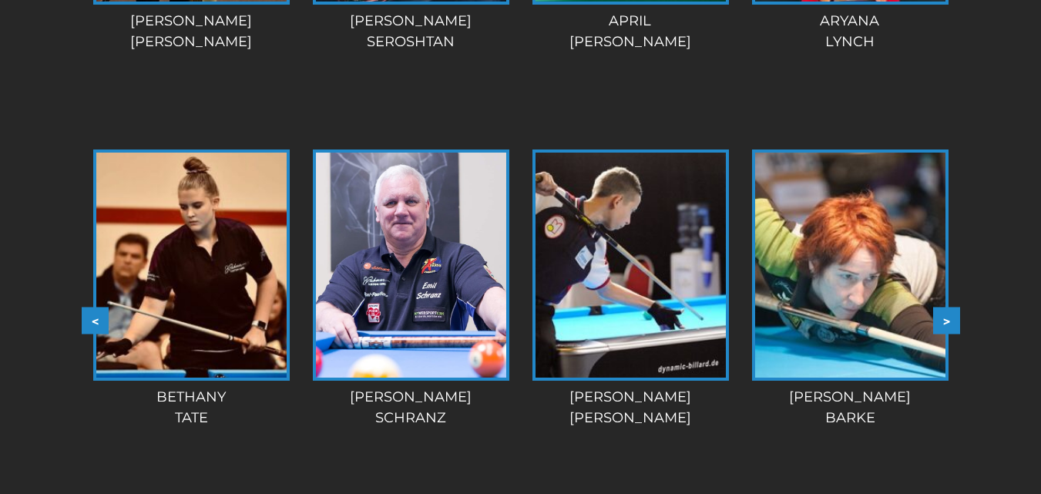
click at [944, 307] on button ">" at bounding box center [946, 320] width 27 height 27
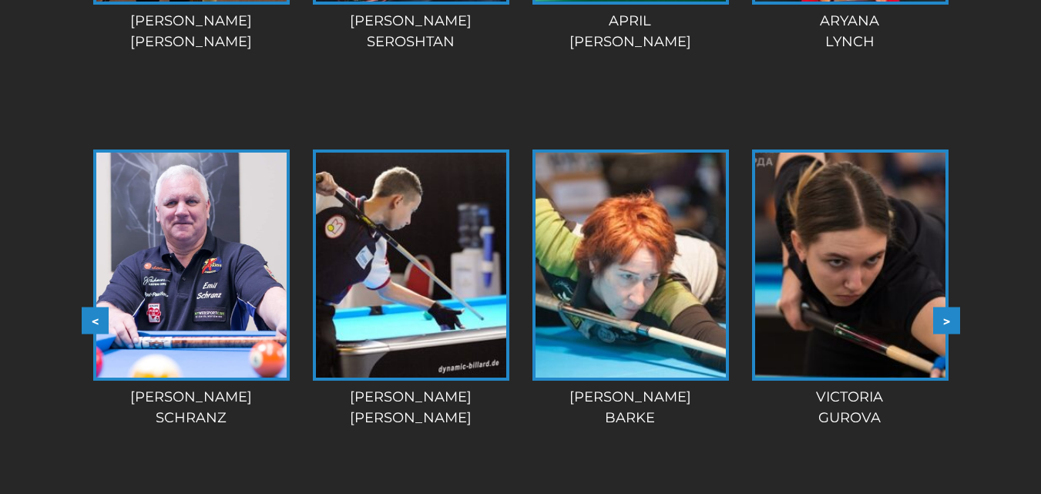
click at [944, 307] on button ">" at bounding box center [946, 320] width 27 height 27
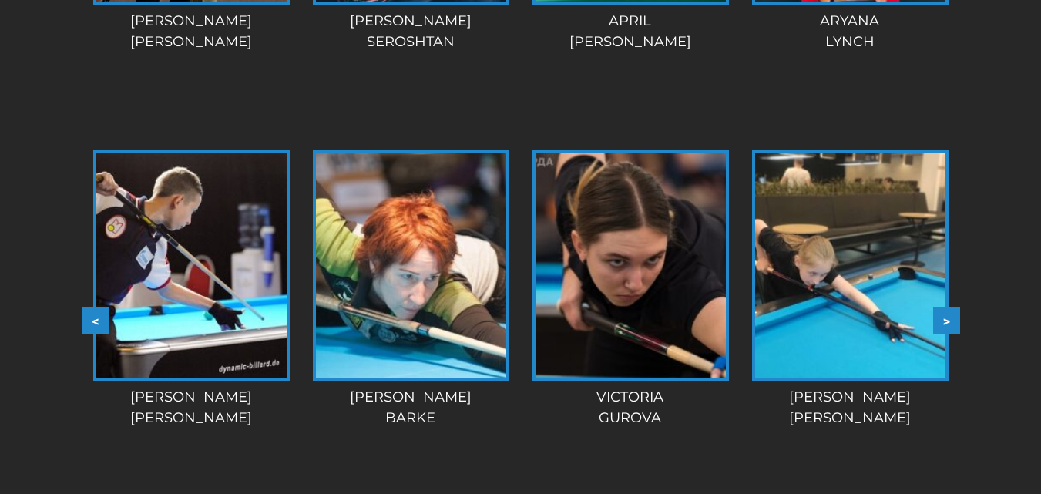
click at [944, 307] on button ">" at bounding box center [946, 320] width 27 height 27
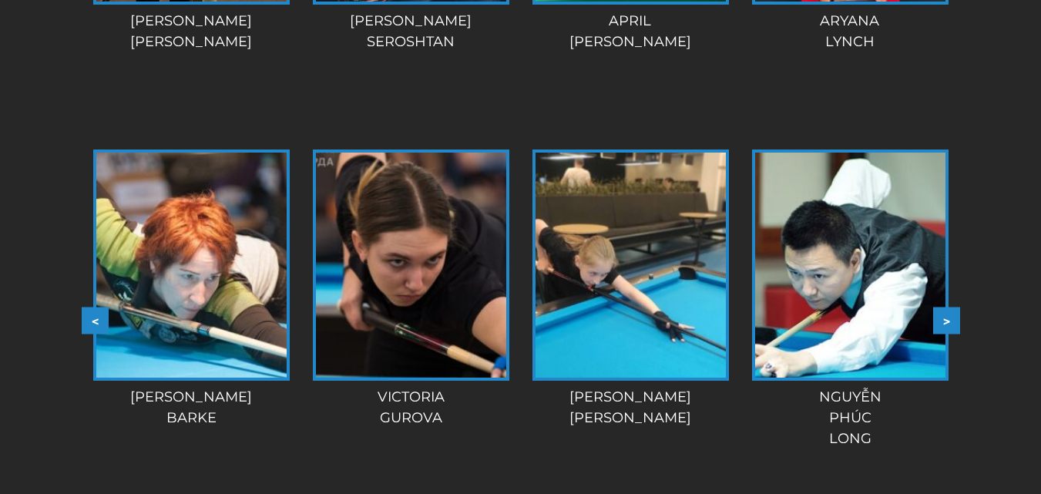
click at [86, 307] on button "<" at bounding box center [95, 320] width 27 height 27
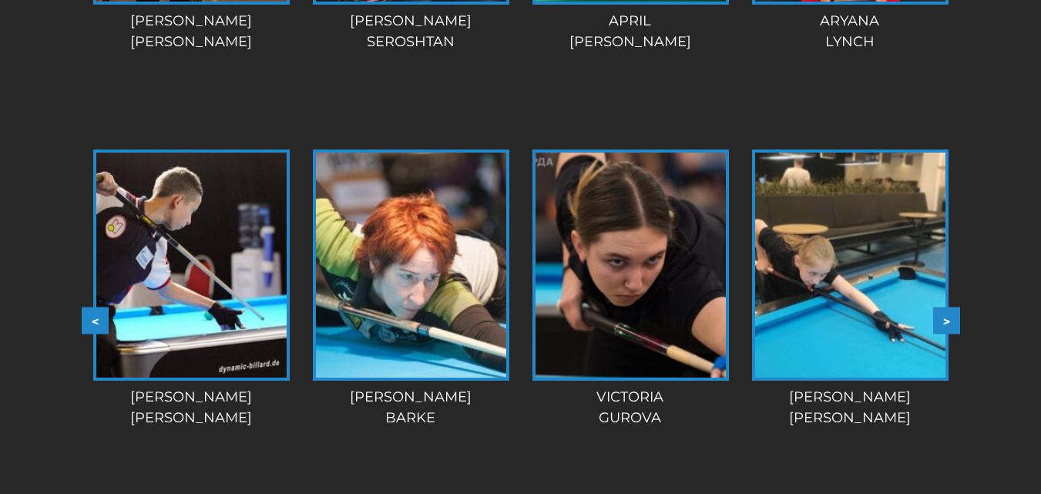
click at [86, 307] on button "<" at bounding box center [95, 320] width 27 height 27
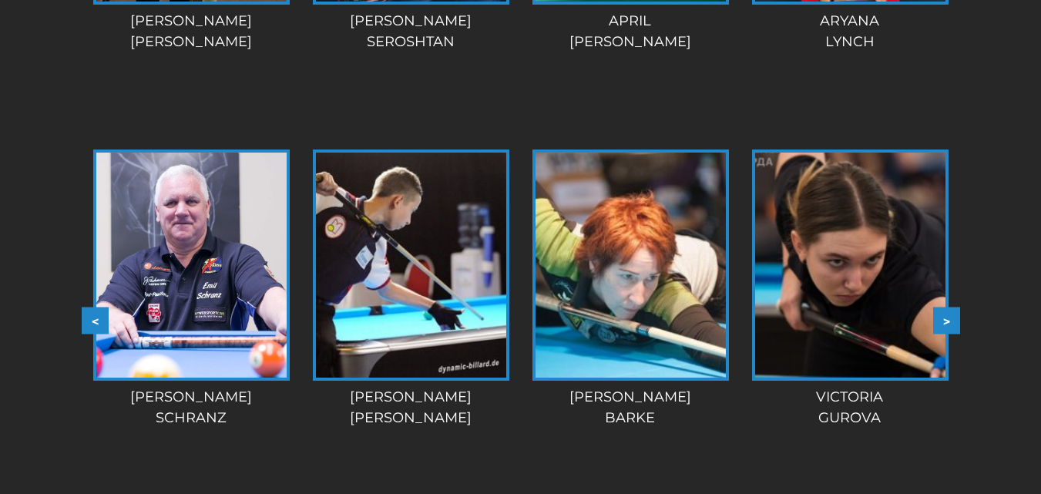
click at [86, 307] on button "<" at bounding box center [95, 320] width 27 height 27
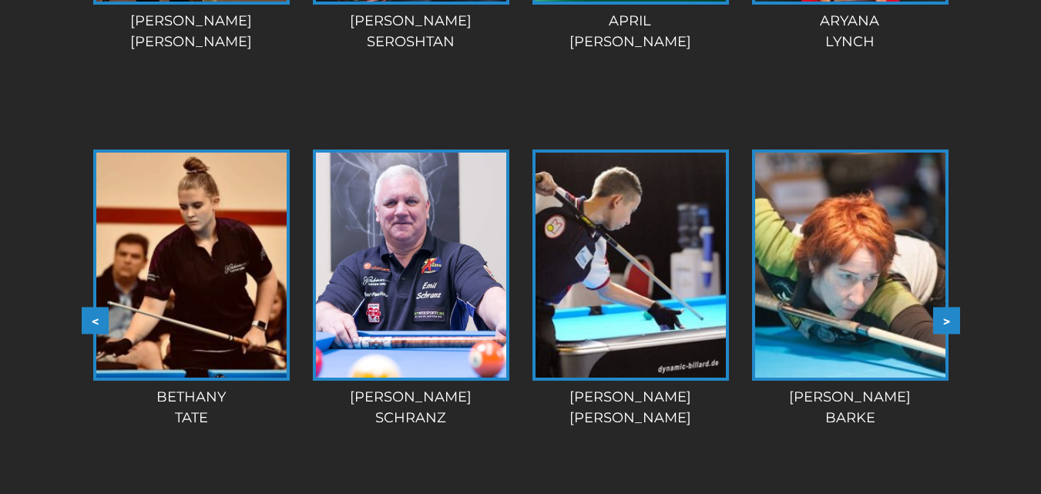
click at [86, 307] on button "<" at bounding box center [95, 320] width 27 height 27
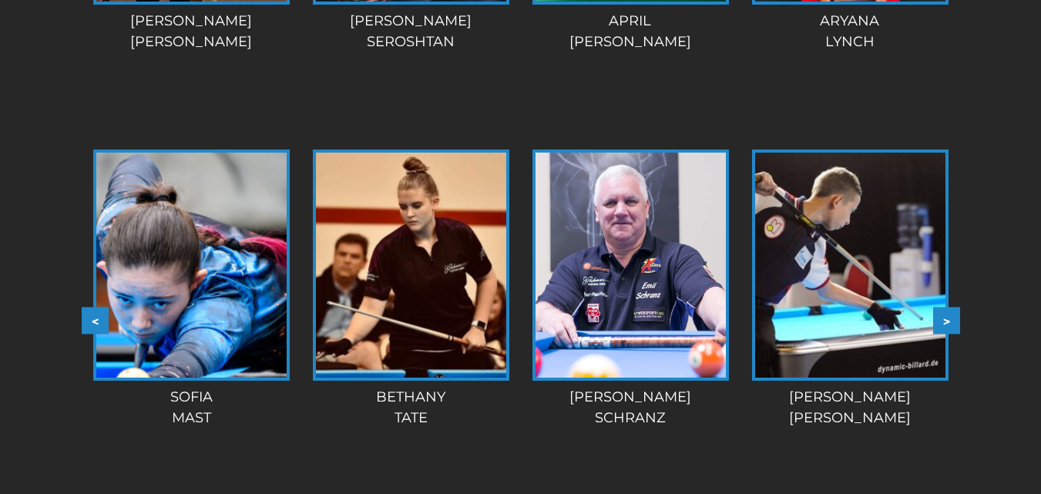
click at [86, 307] on button "<" at bounding box center [95, 320] width 27 height 27
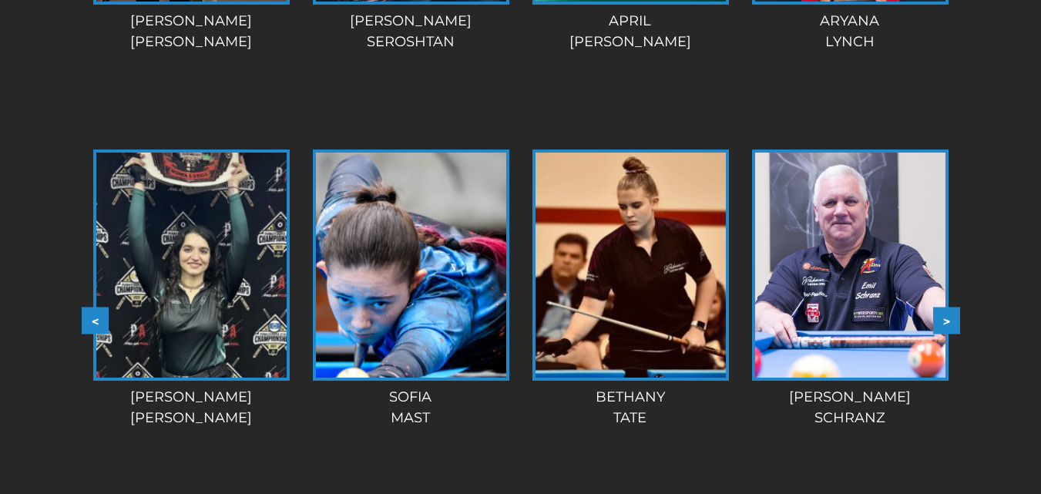
click at [180, 270] on img at bounding box center [191, 265] width 190 height 225
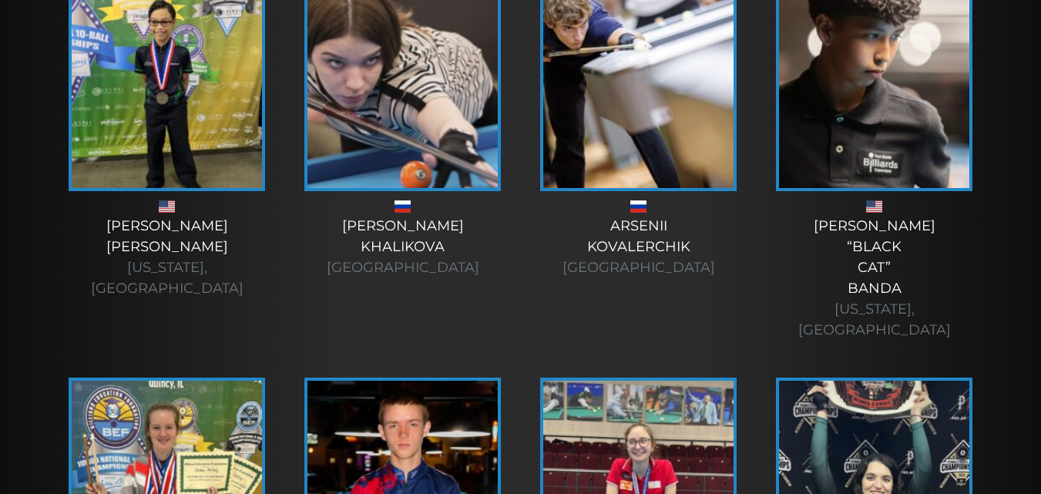
scroll to position [5041, 0]
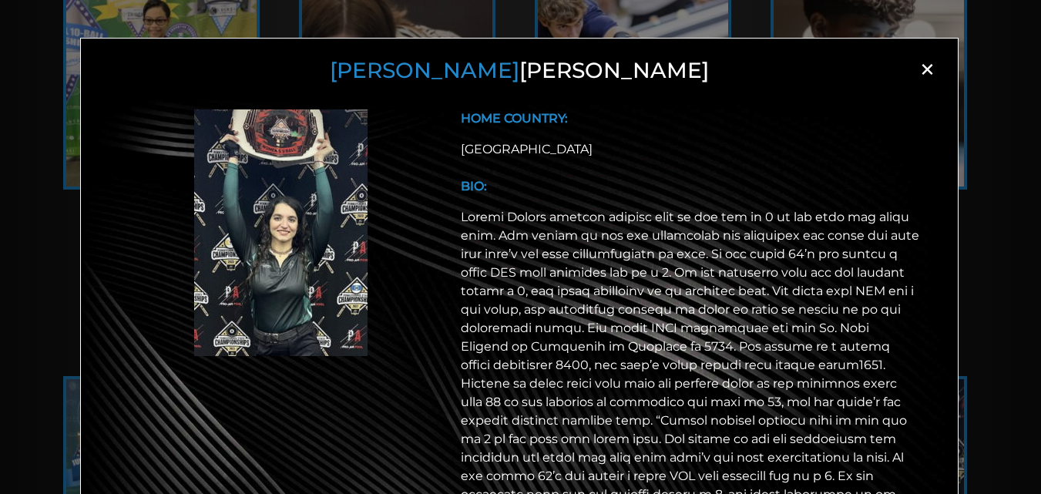
scroll to position [0, 0]
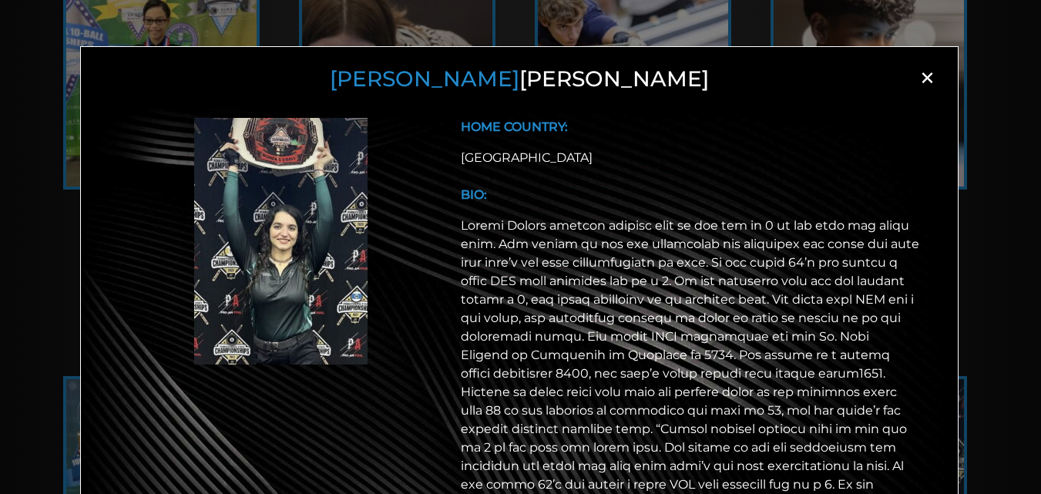
click at [921, 75] on span "×" at bounding box center [926, 77] width 23 height 23
